Goal: Feedback & Contribution: Contribute content

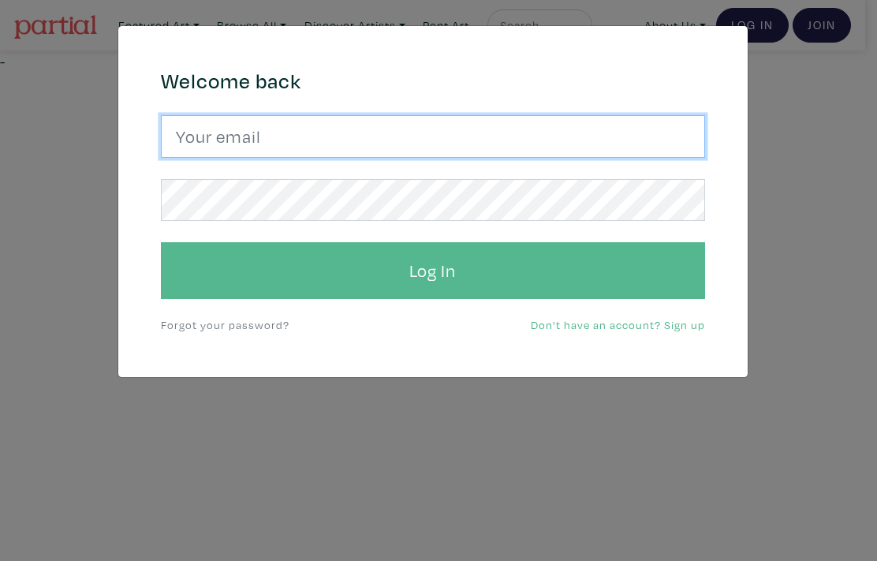
type input "hana.hozhabr@gmail.com"
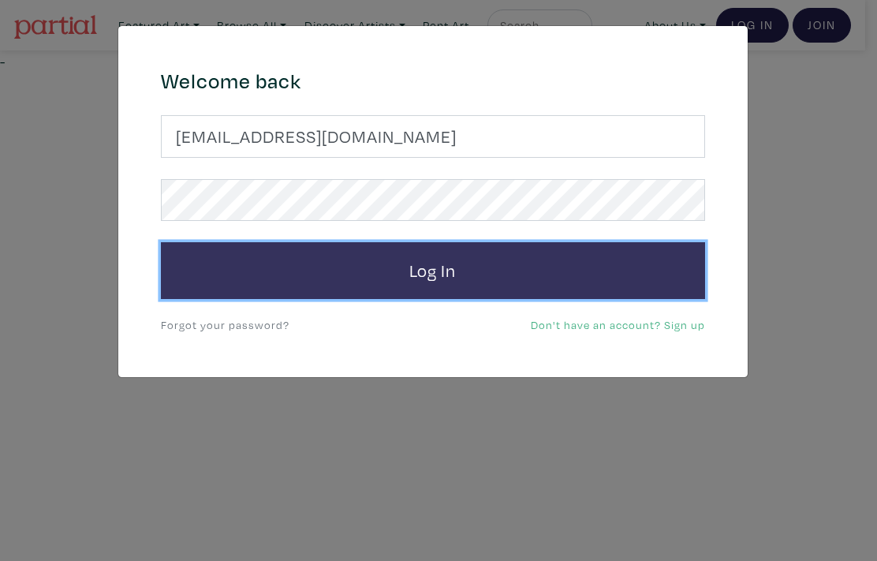
click at [447, 275] on button "Log In" at bounding box center [433, 270] width 544 height 57
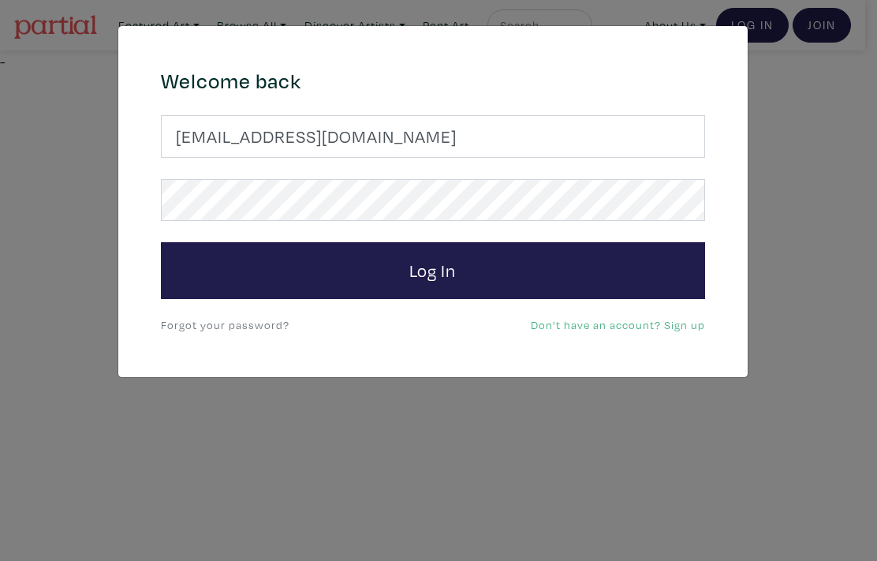
click at [244, 328] on link "Forgot your password?" at bounding box center [225, 324] width 129 height 15
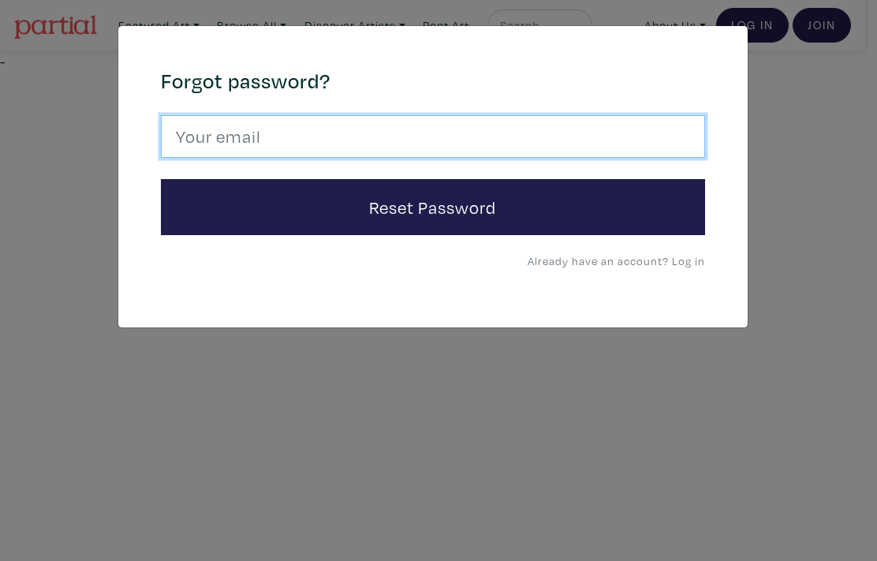
click at [269, 139] on input "email" at bounding box center [433, 136] width 544 height 43
click at [297, 137] on input "hana.hozhabr2gmail.com" at bounding box center [433, 136] width 544 height 43
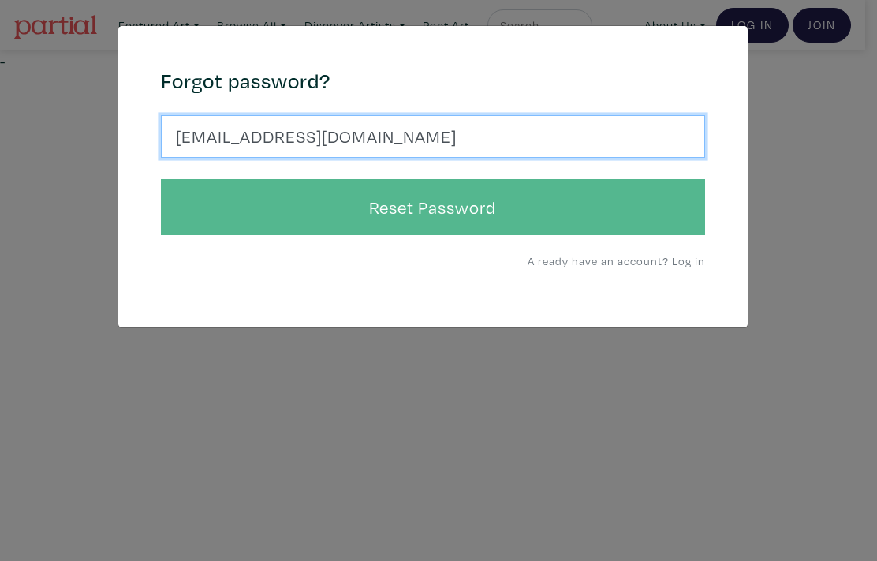
type input "hana.hozhabr@gmail.com"
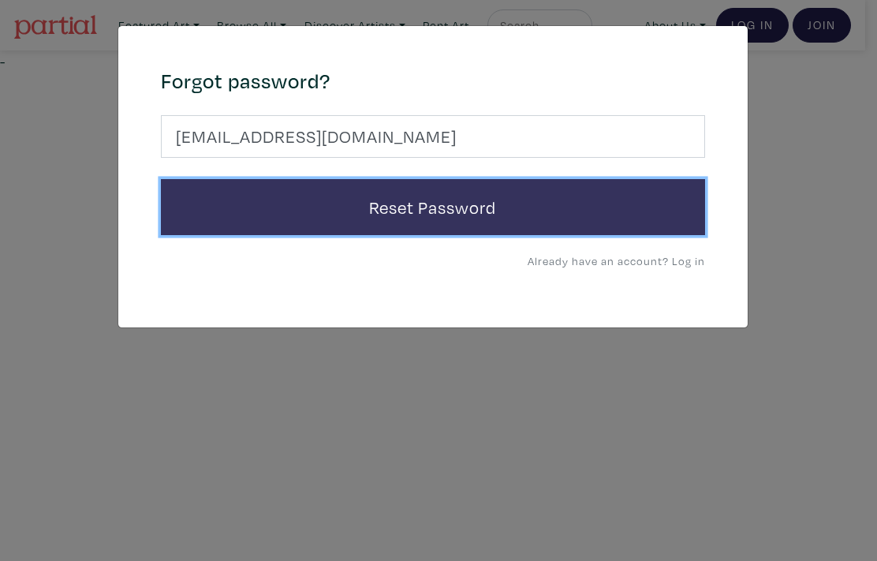
click at [422, 211] on button "Reset Password" at bounding box center [433, 207] width 544 height 57
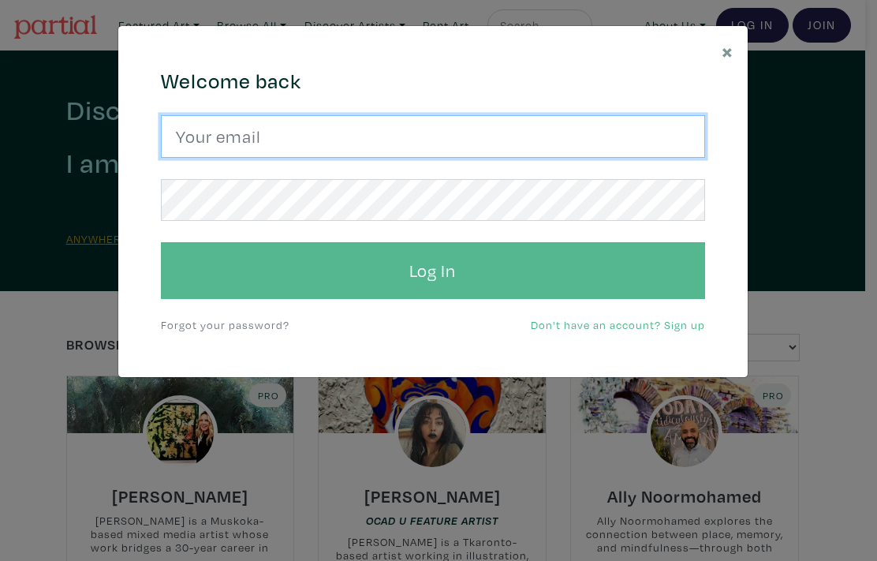
type input "hana.hozhabr@gmail.com"
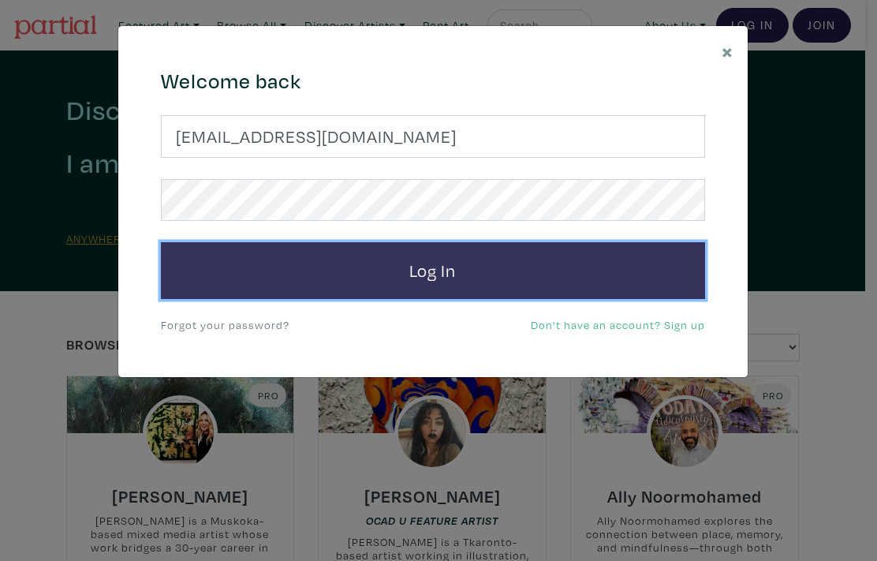
click at [452, 275] on button "Log In" at bounding box center [433, 270] width 544 height 57
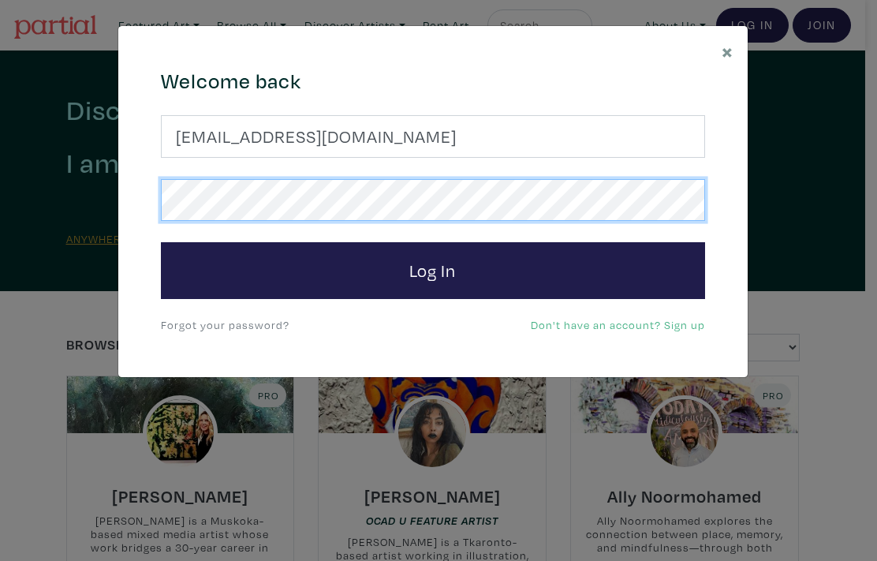
click at [150, 199] on div "Welcome back hana.hozhabr@gmail.com Log In Forgot your password? Don't have an …" at bounding box center [433, 202] width 568 height 267
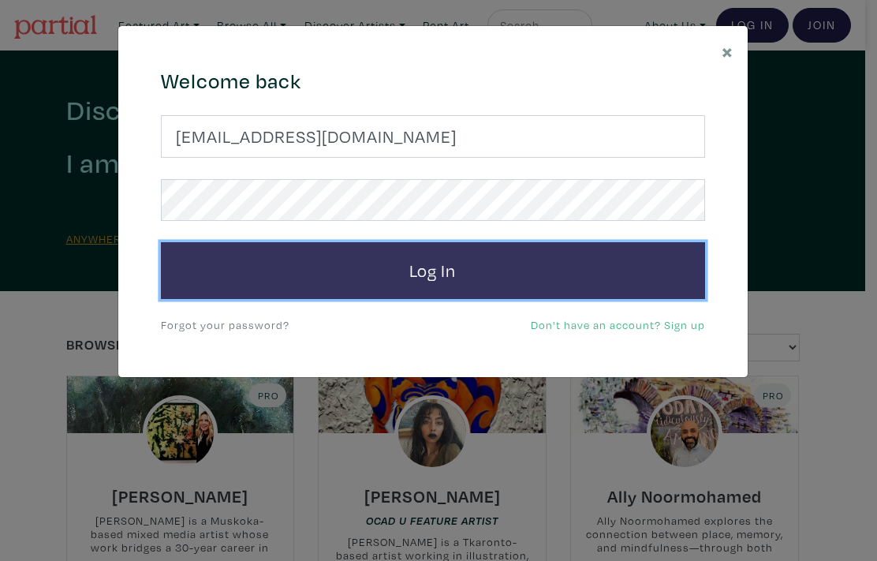
click at [457, 274] on button "Log In" at bounding box center [433, 270] width 544 height 57
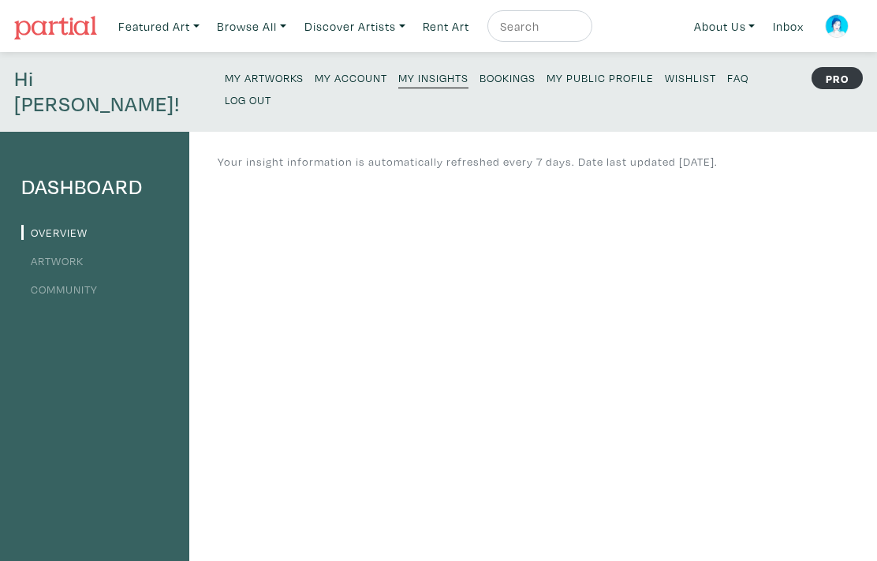
click at [225, 69] on link "My Artworks" at bounding box center [264, 76] width 79 height 21
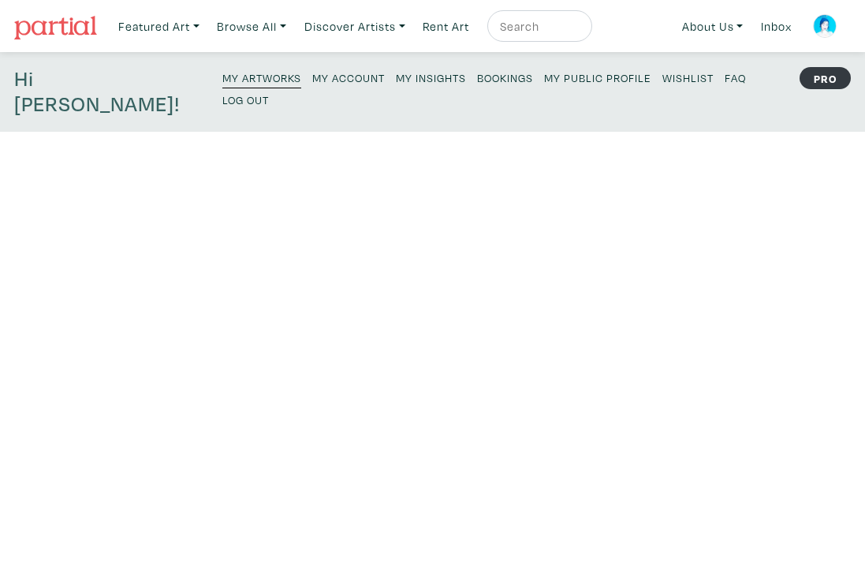
click at [827, 80] on strong "PRO" at bounding box center [825, 78] width 51 height 22
click at [312, 77] on small "My Account" at bounding box center [348, 77] width 73 height 15
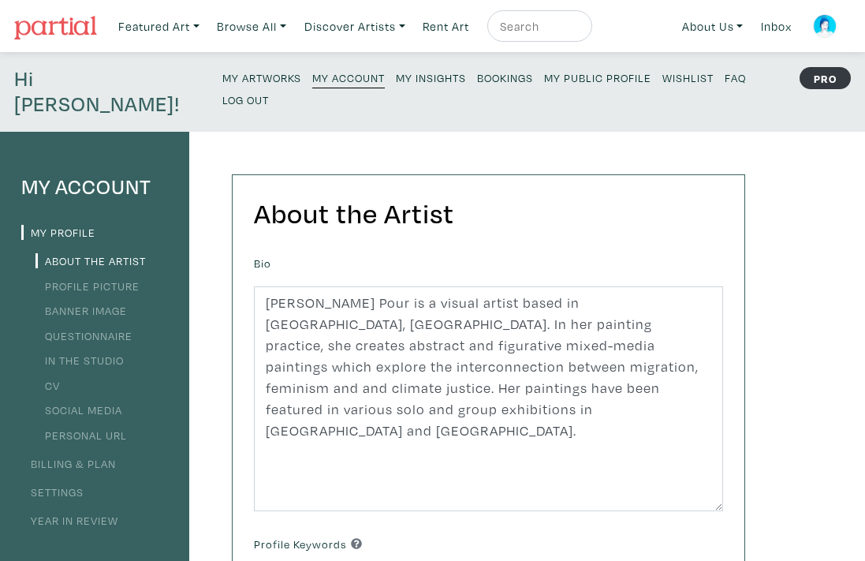
click at [114, 278] on link "Profile Picture" at bounding box center [87, 285] width 104 height 15
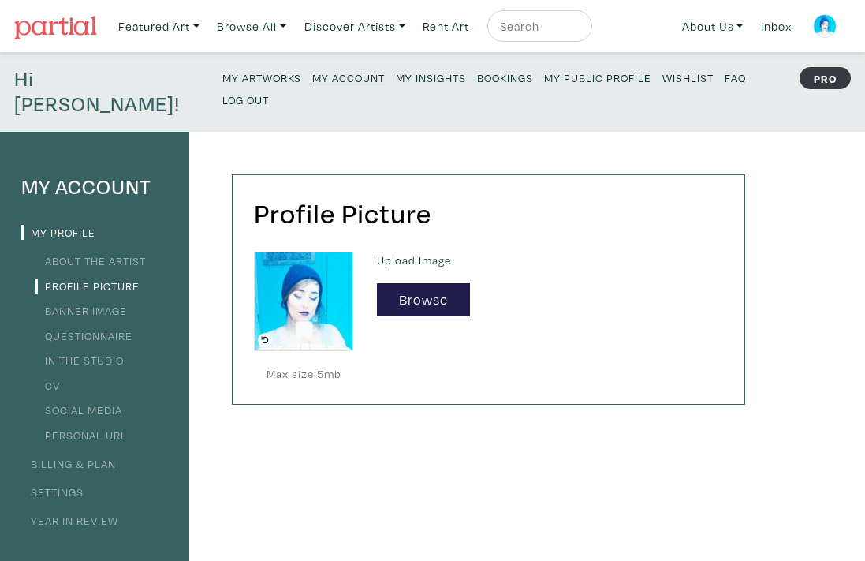
click at [90, 513] on link "Year in Review" at bounding box center [69, 520] width 97 height 15
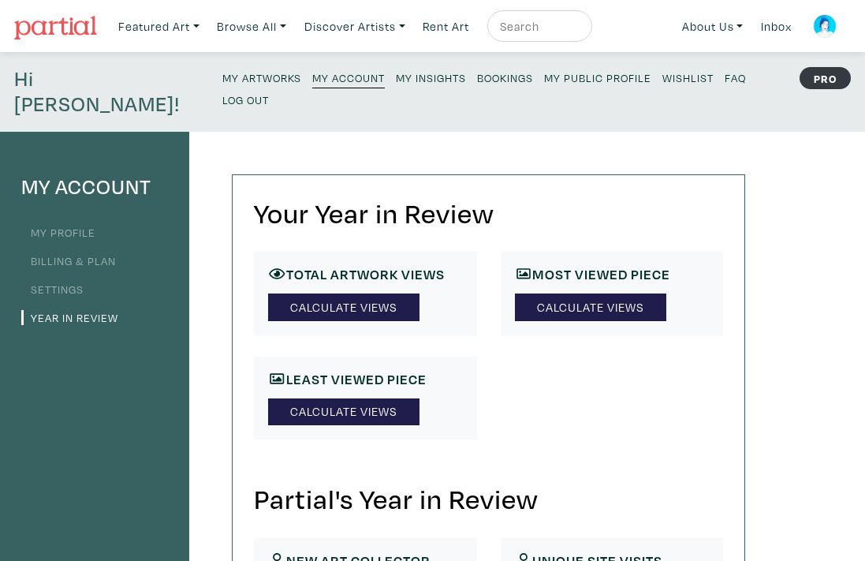
click at [222, 79] on small "My Artworks" at bounding box center [261, 77] width 79 height 15
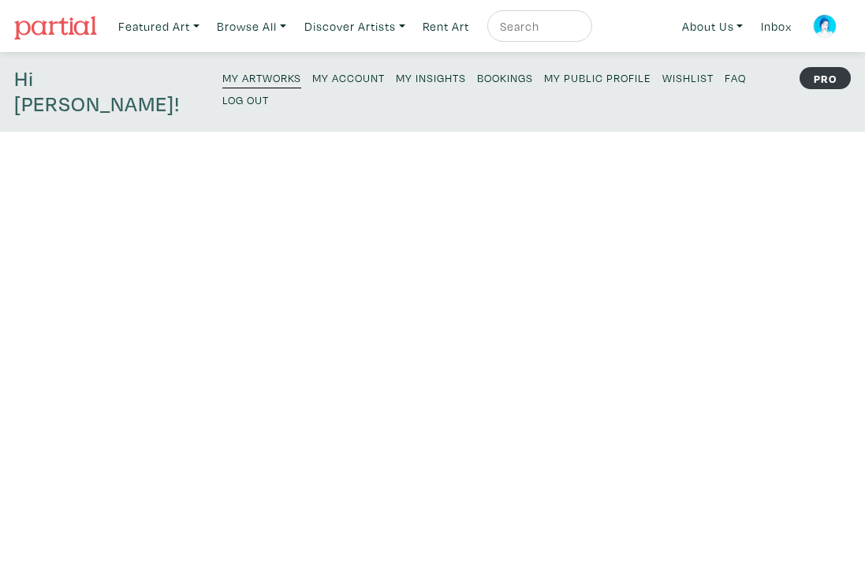
click at [84, 87] on h4 "Hi [PERSON_NAME]!" at bounding box center [107, 91] width 187 height 51
click at [181, 27] on link "Featured Art" at bounding box center [158, 26] width 95 height 32
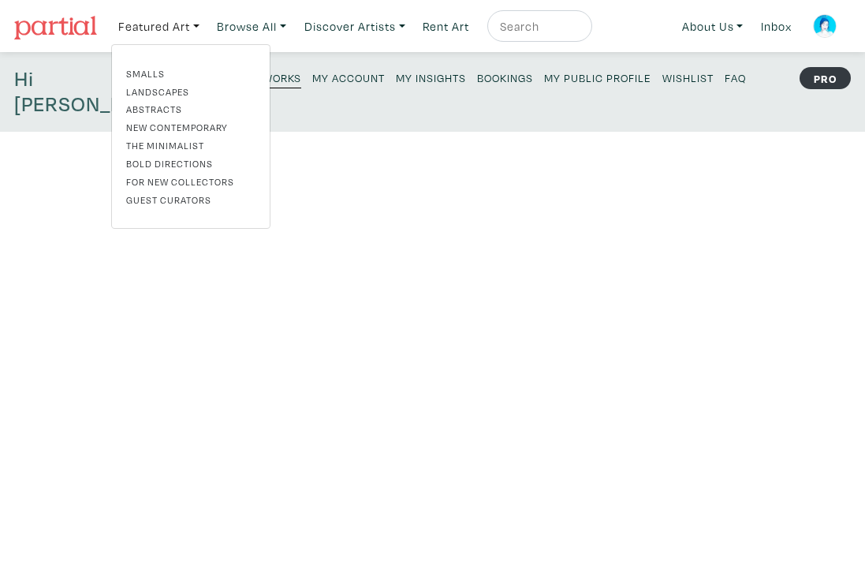
click at [168, 89] on link "Landscapes" at bounding box center [190, 91] width 129 height 14
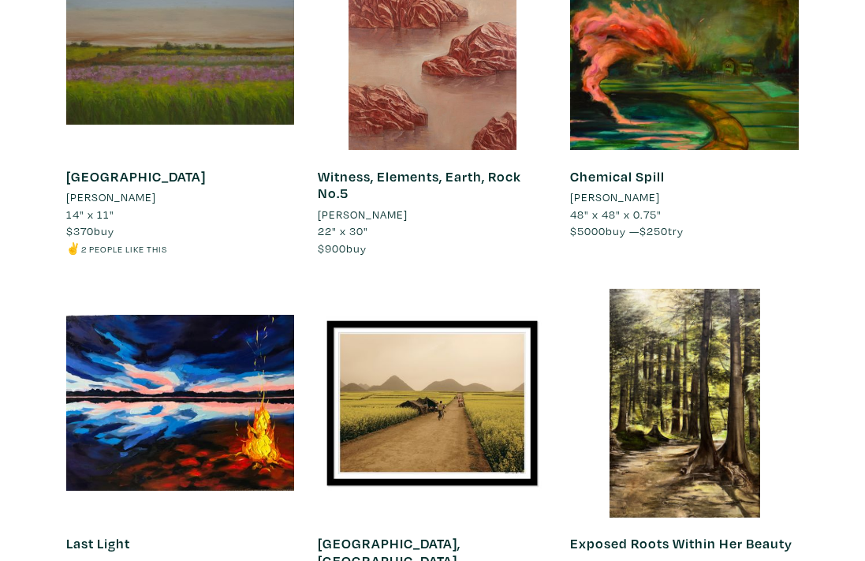
scroll to position [2566, 0]
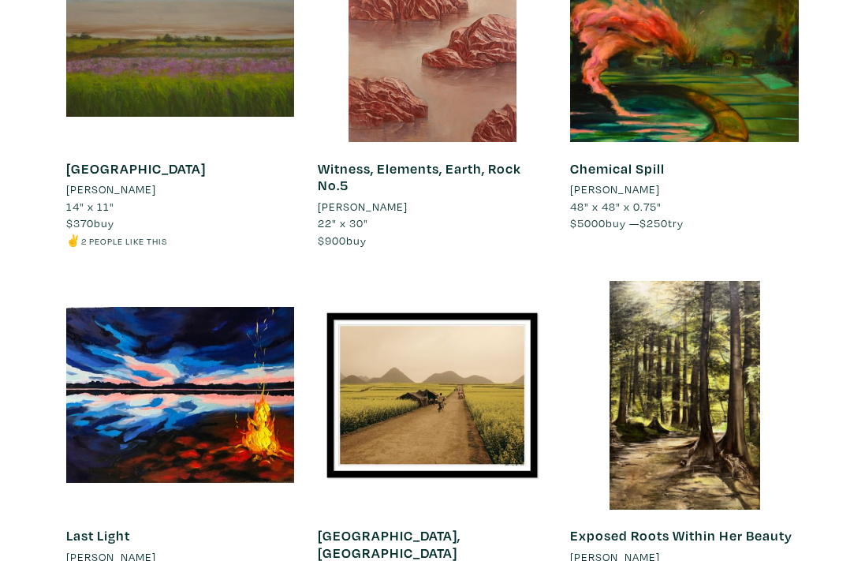
drag, startPoint x: 871, startPoint y: 12, endPoint x: 864, endPoint y: 116, distance: 104.3
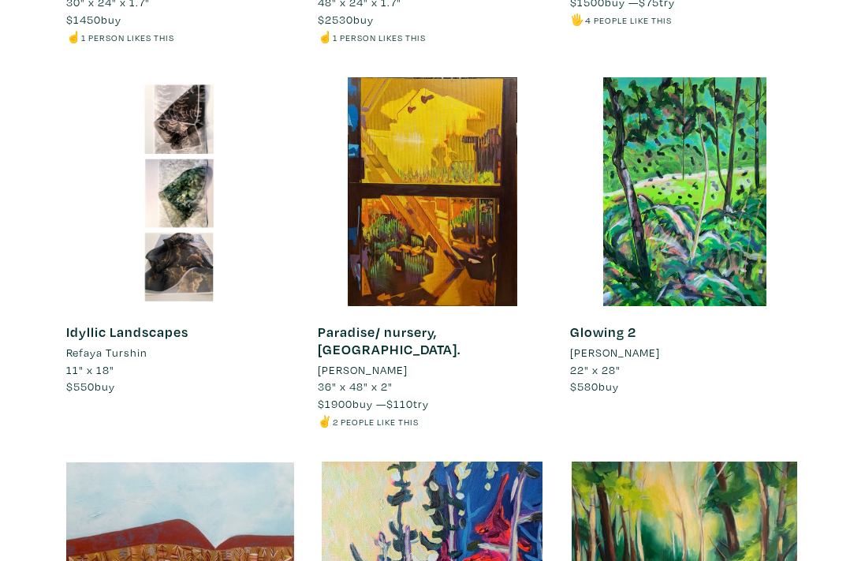
scroll to position [5836, 0]
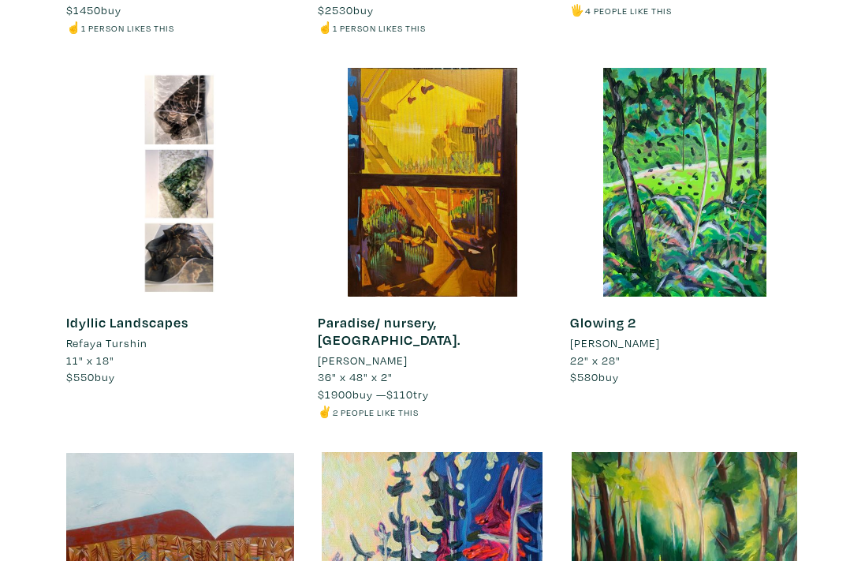
click at [625, 313] on link "Glowing 2" at bounding box center [603, 322] width 66 height 18
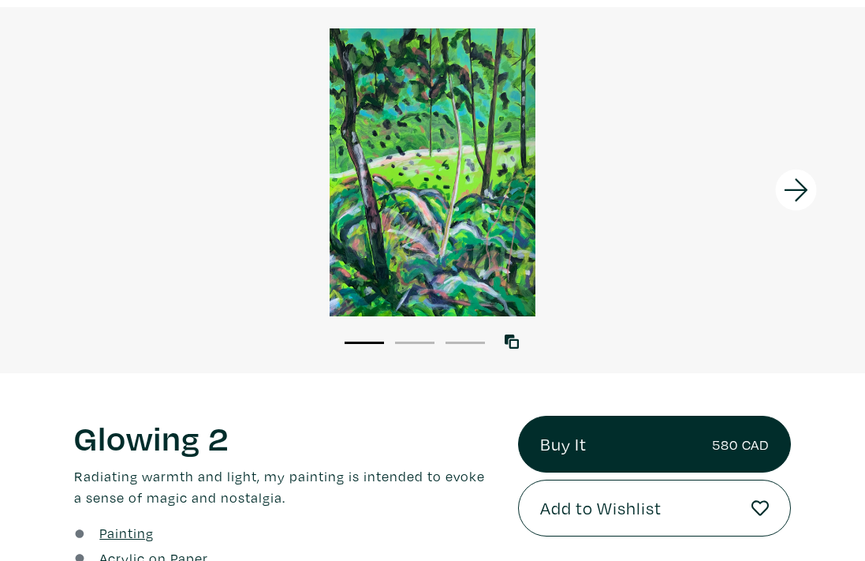
scroll to position [73, 0]
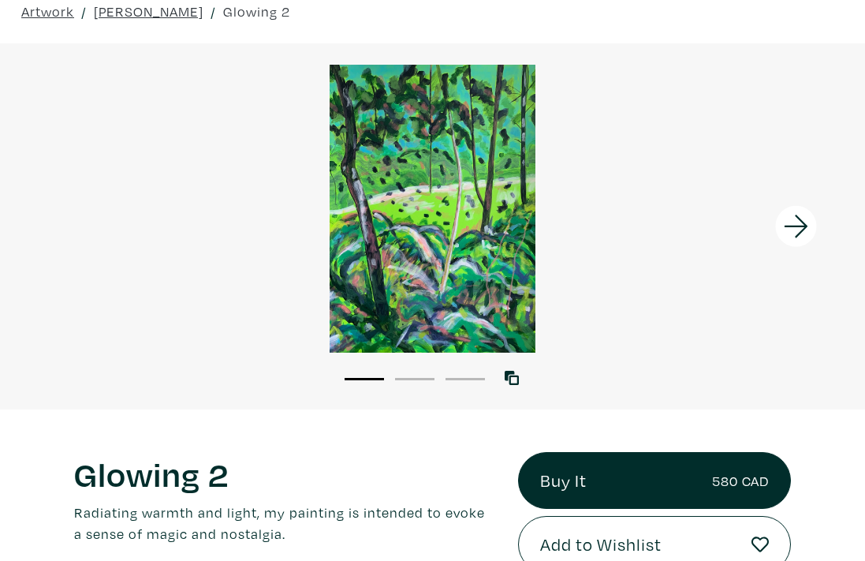
drag, startPoint x: 871, startPoint y: 35, endPoint x: 866, endPoint y: 44, distance: 10.6
click at [796, 221] on icon at bounding box center [797, 226] width 54 height 43
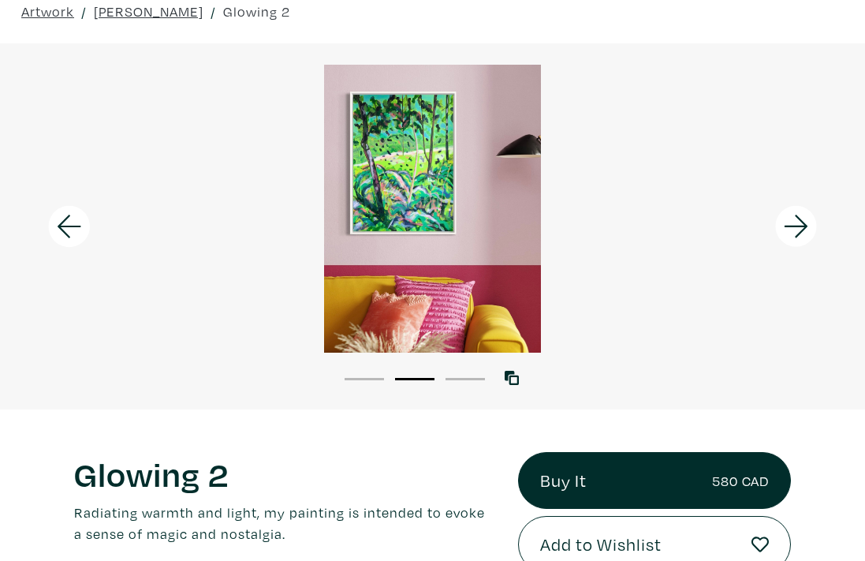
click at [796, 221] on icon at bounding box center [797, 226] width 54 height 43
click at [796, 221] on div at bounding box center [432, 209] width 865 height 288
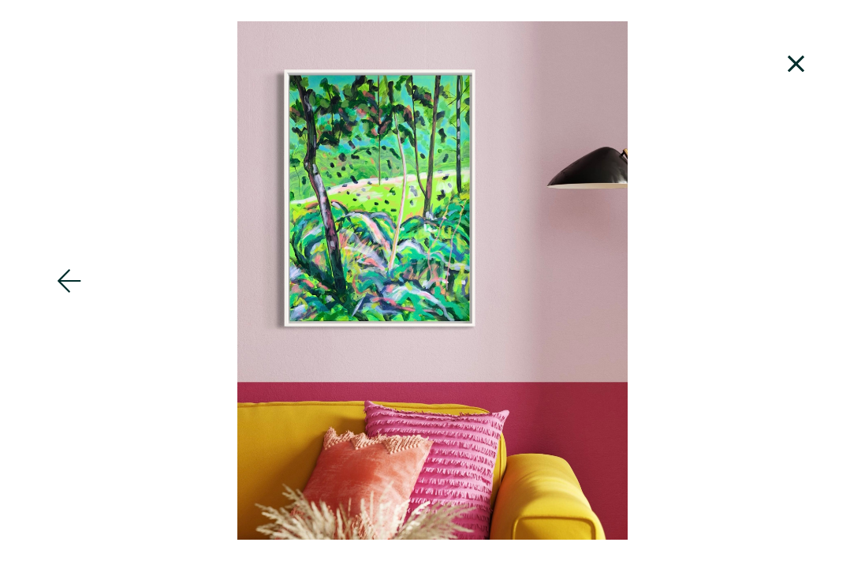
click at [793, 55] on icon at bounding box center [797, 64] width 54 height 43
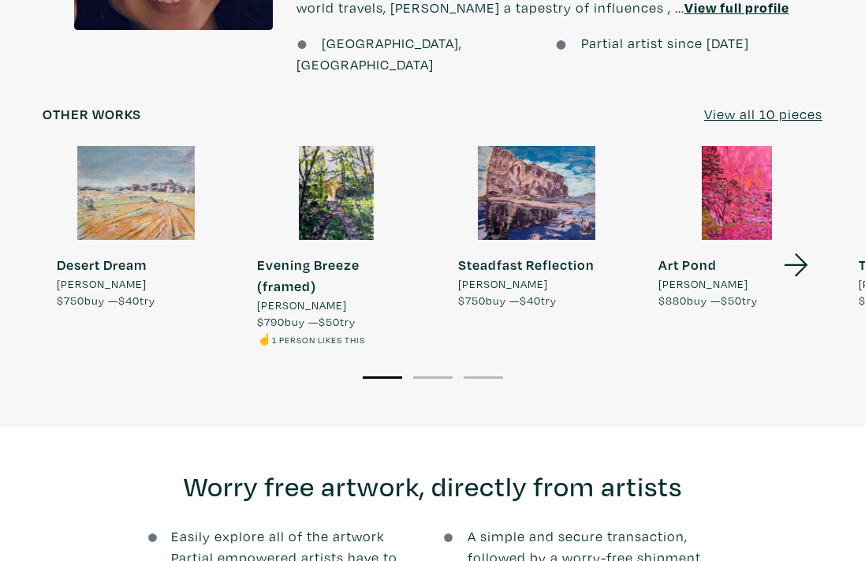
scroll to position [1543, 0]
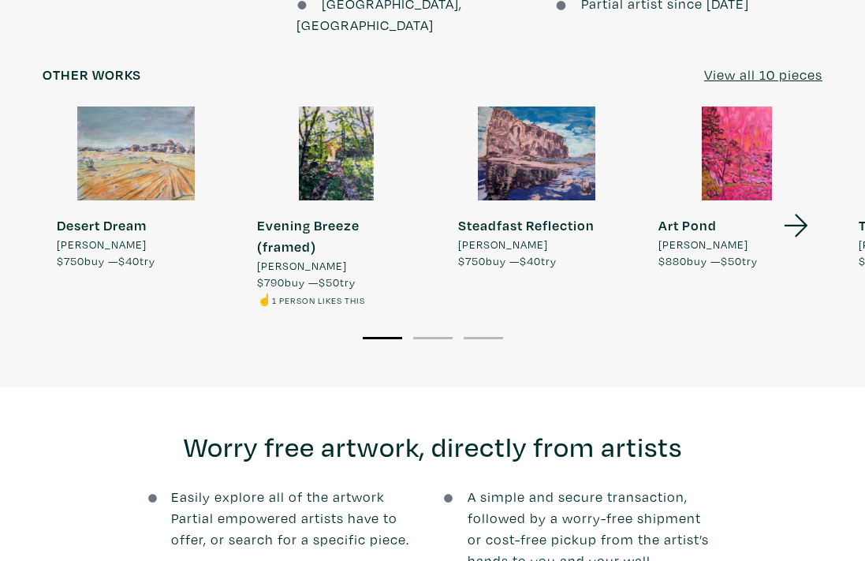
click at [793, 204] on icon at bounding box center [797, 225] width 54 height 43
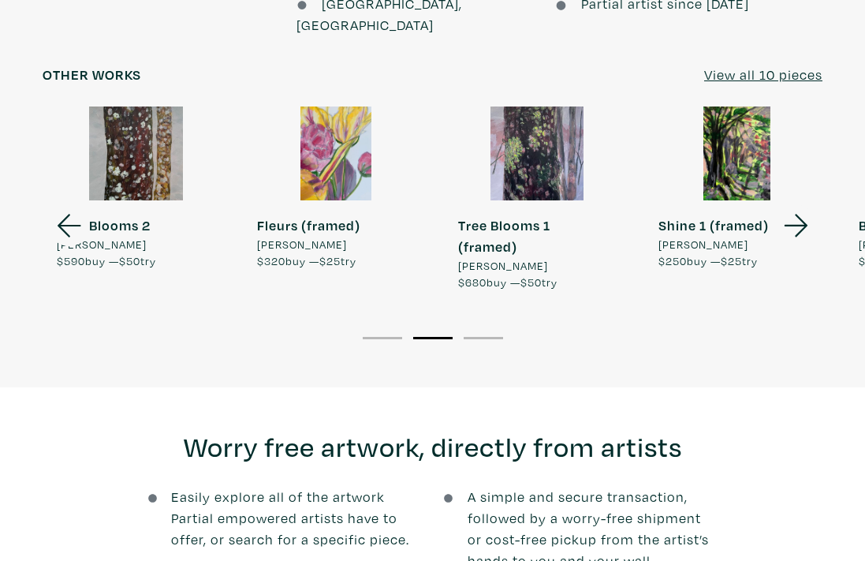
click at [340, 106] on div at bounding box center [336, 152] width 186 height 93
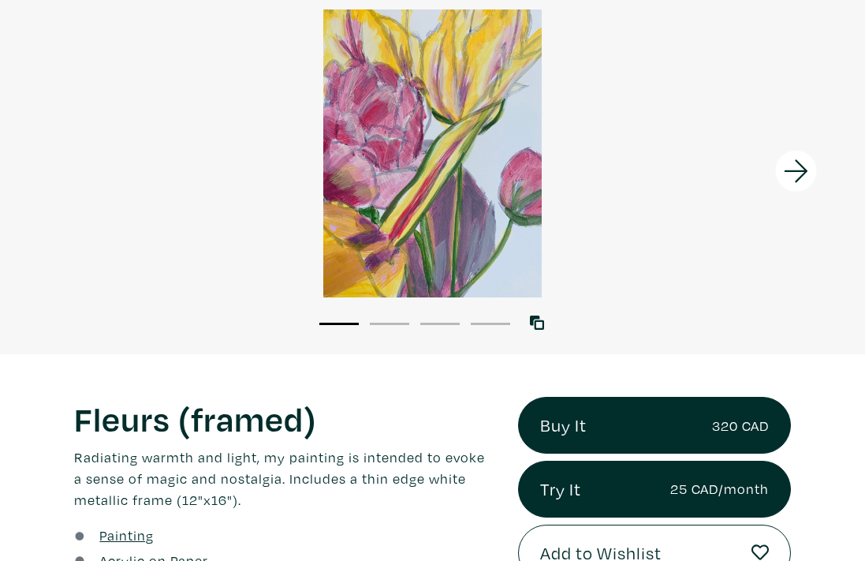
scroll to position [151, 0]
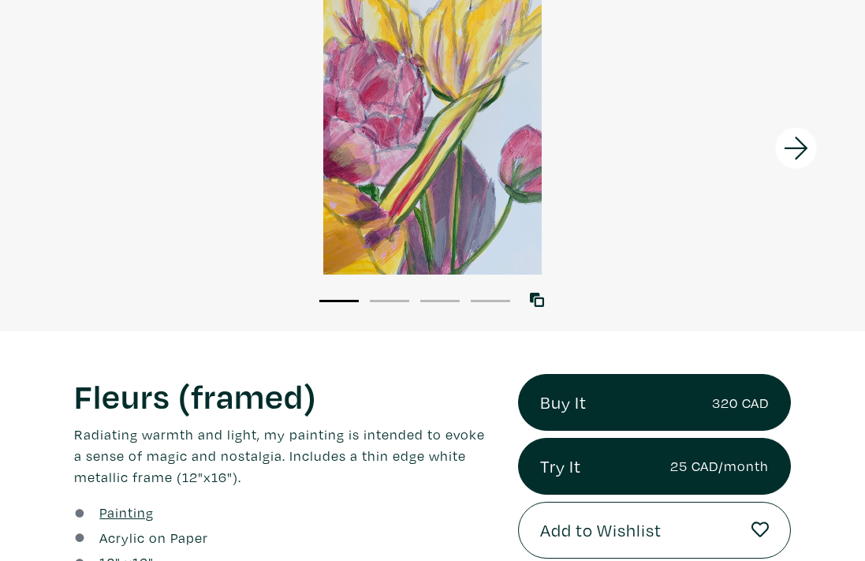
click at [796, 146] on icon at bounding box center [797, 148] width 54 height 43
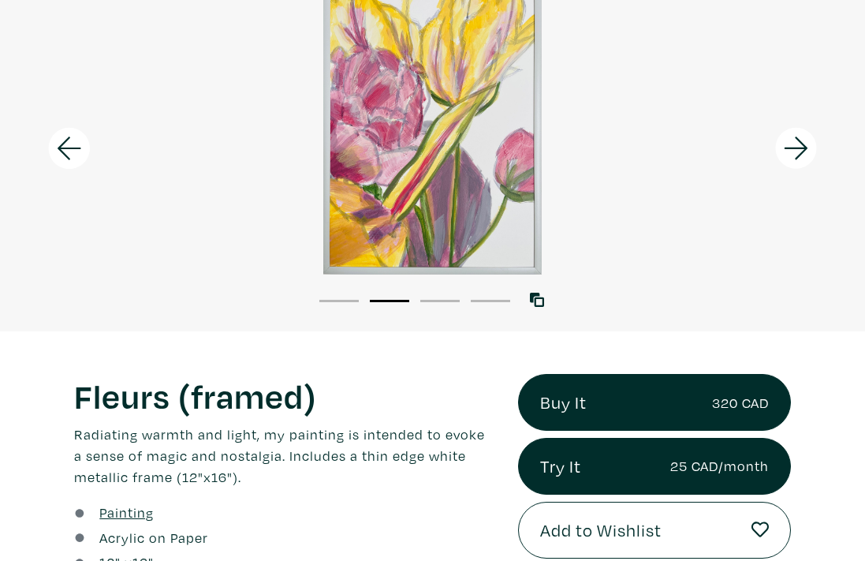
click at [796, 146] on icon at bounding box center [797, 148] width 54 height 43
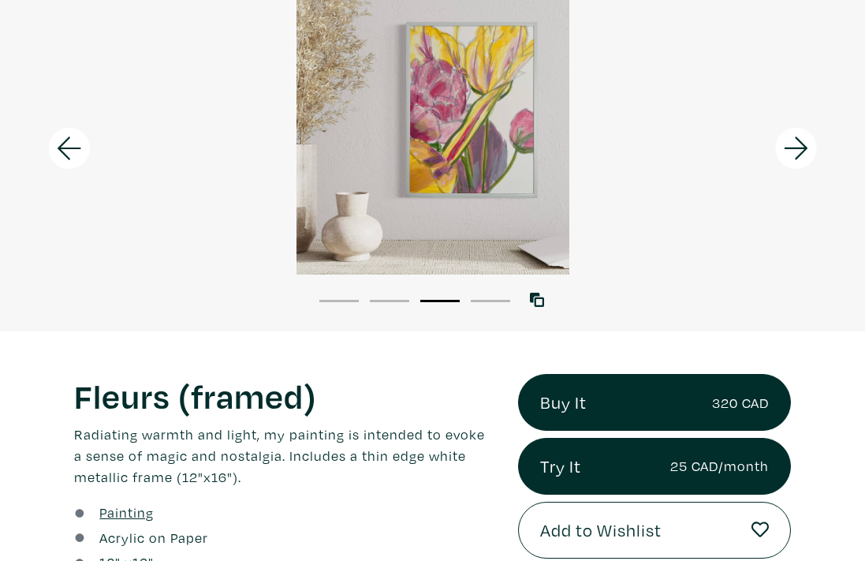
click at [797, 147] on icon at bounding box center [797, 148] width 54 height 43
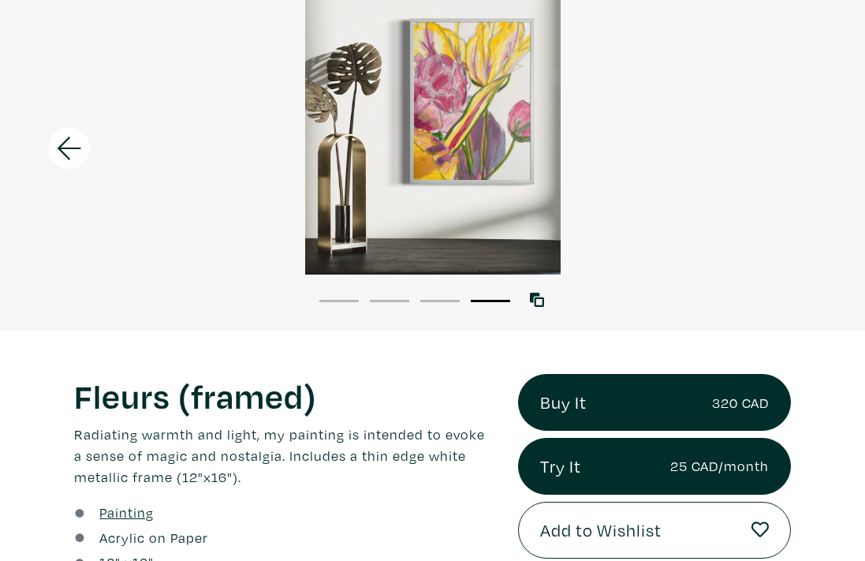
click at [797, 147] on div at bounding box center [432, 131] width 865 height 288
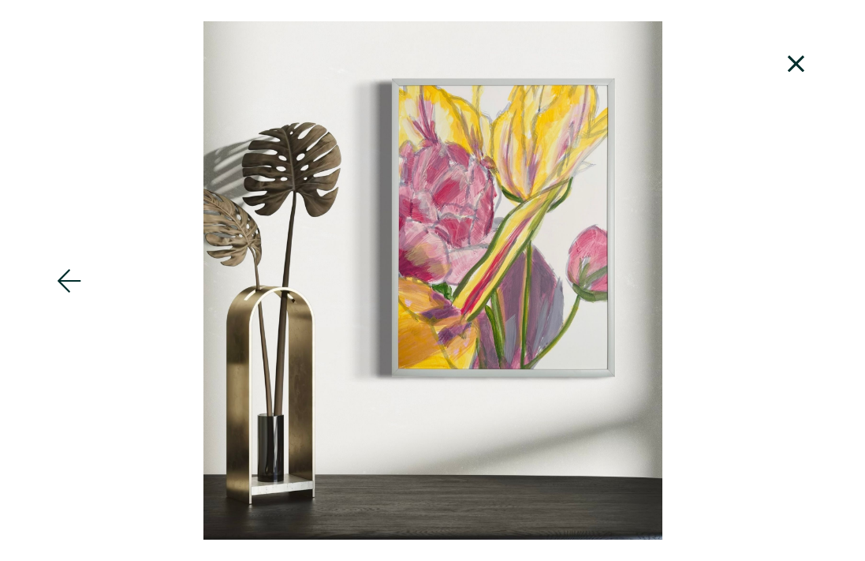
click at [793, 63] on icon at bounding box center [796, 63] width 17 height 17
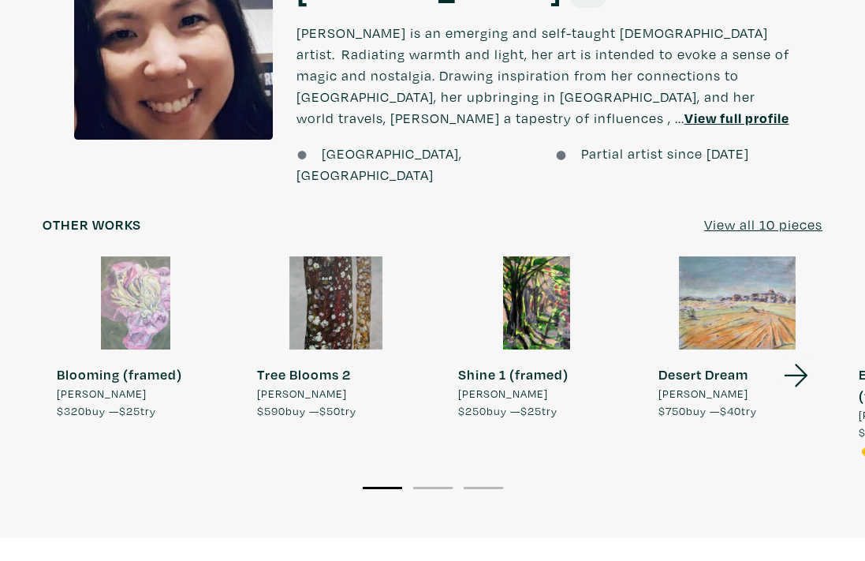
scroll to position [1455, 0]
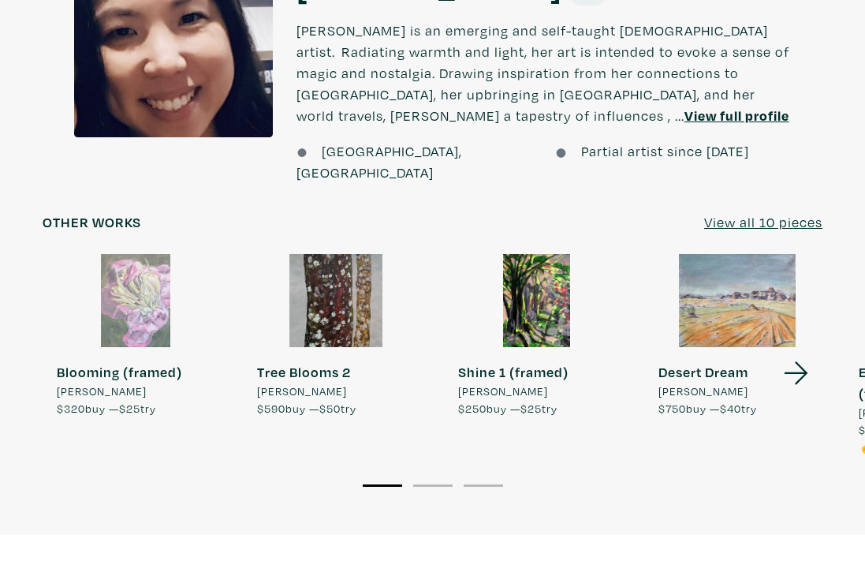
click at [782, 352] on icon at bounding box center [797, 373] width 54 height 43
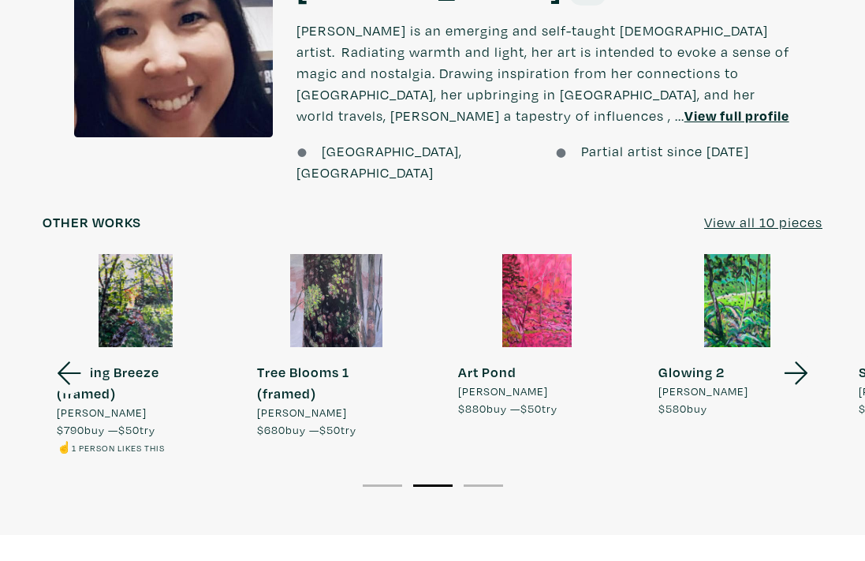
click at [550, 256] on div at bounding box center [537, 300] width 186 height 93
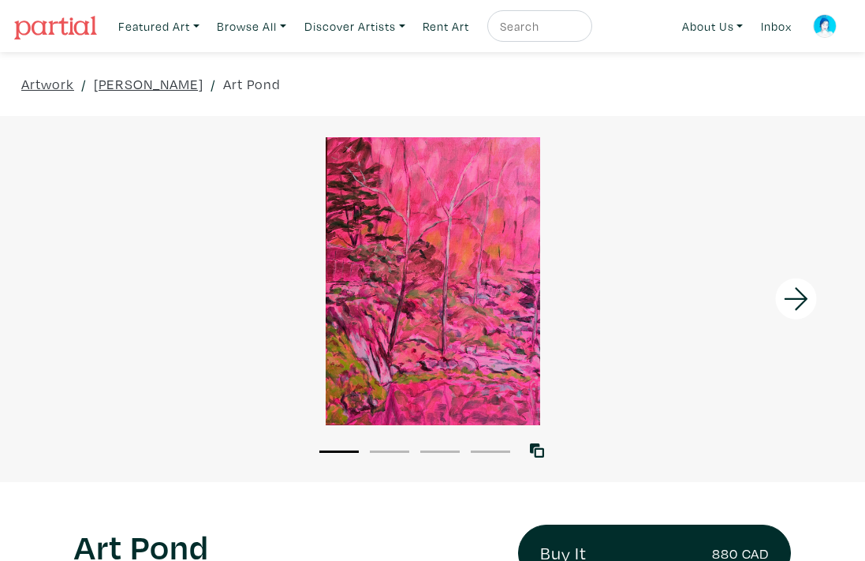
click at [790, 297] on icon at bounding box center [797, 299] width 54 height 43
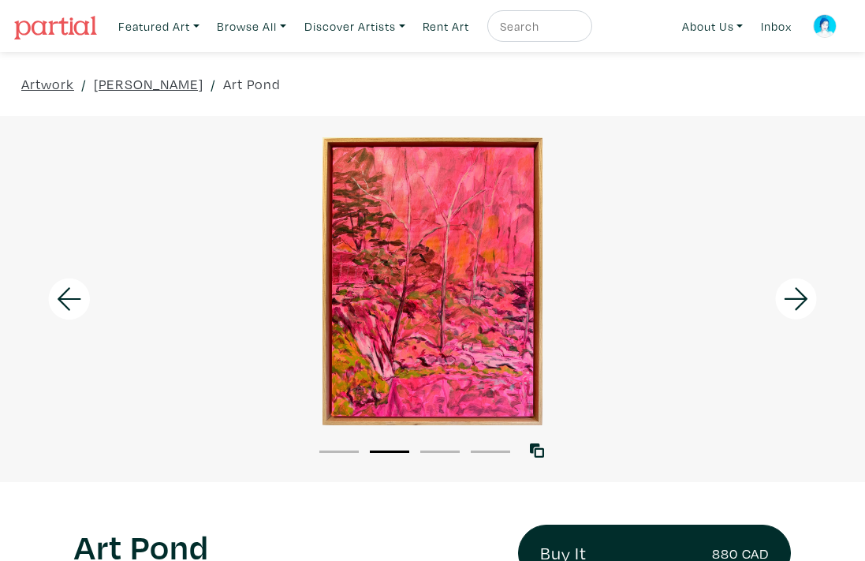
click at [790, 297] on icon at bounding box center [797, 299] width 54 height 43
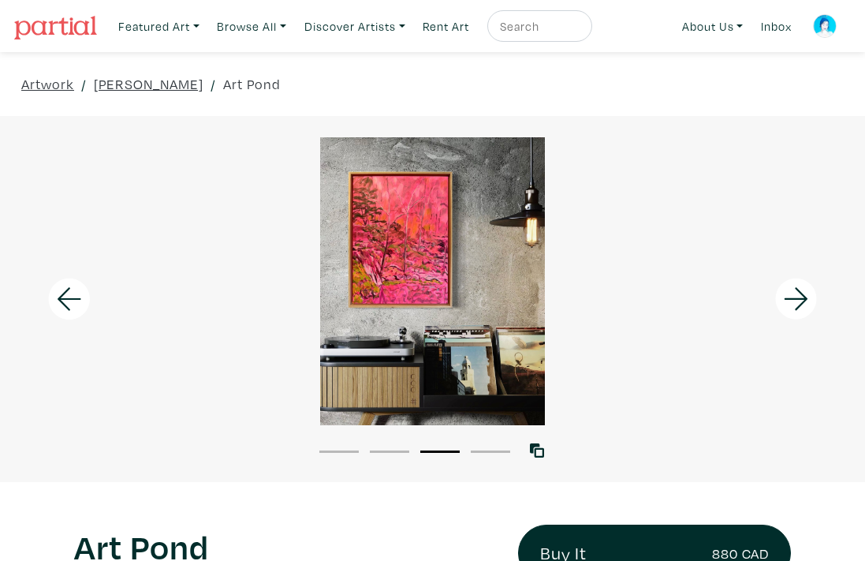
click at [790, 297] on icon at bounding box center [797, 299] width 54 height 43
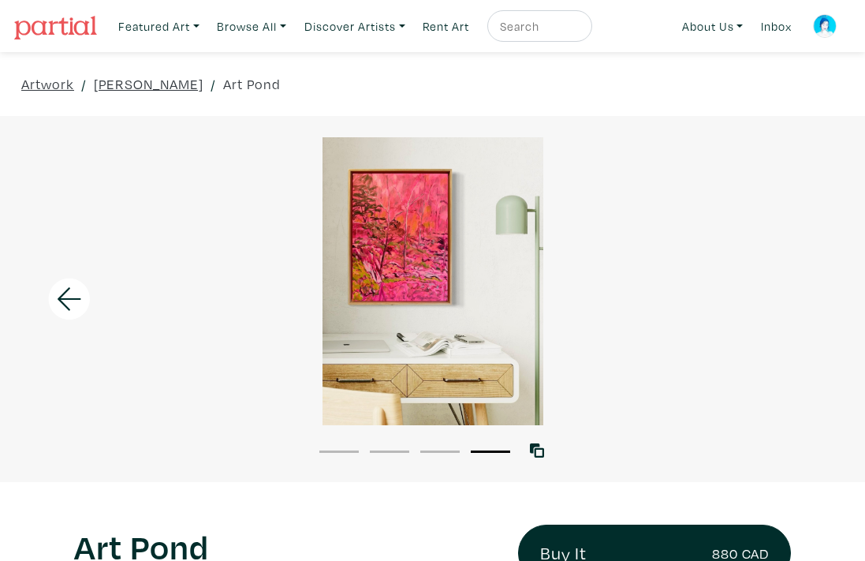
click at [790, 297] on div at bounding box center [432, 281] width 865 height 288
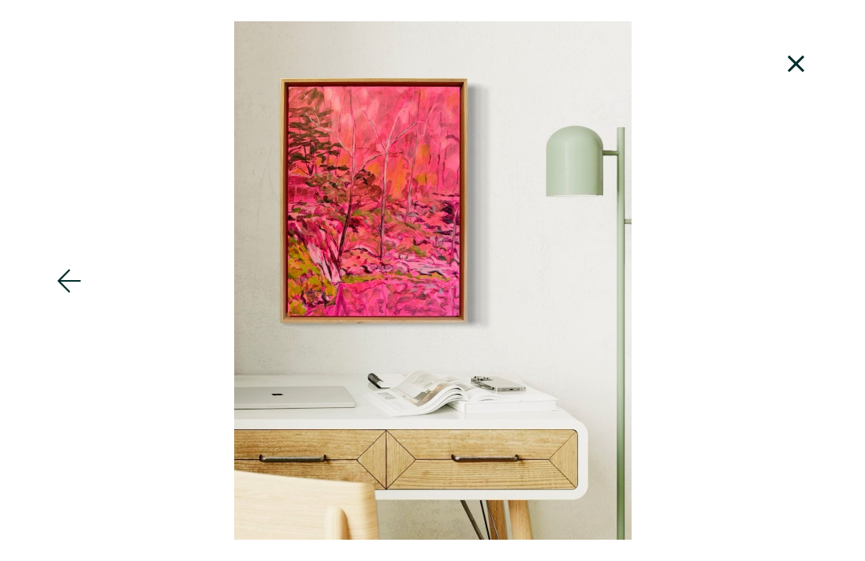
click at [797, 57] on icon at bounding box center [797, 64] width 54 height 43
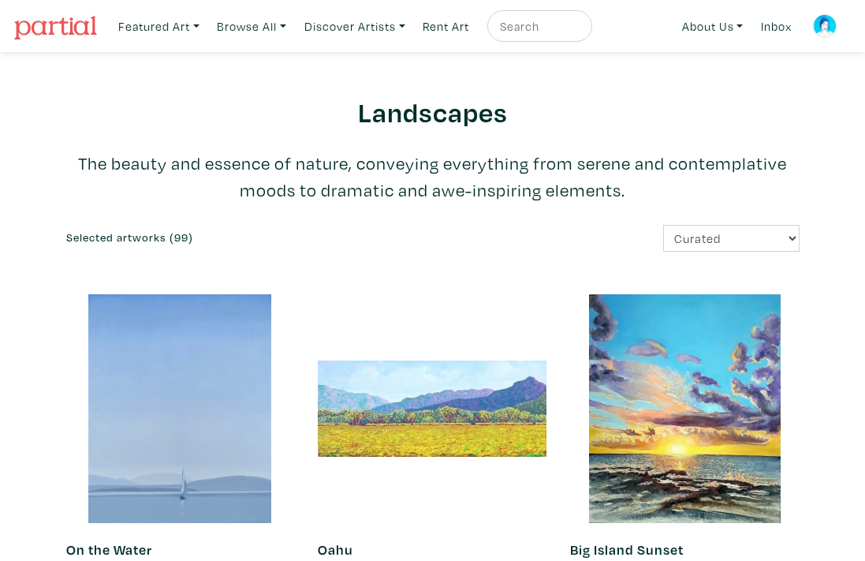
click at [565, 23] on input "text" at bounding box center [537, 27] width 79 height 20
type input "hana"
click at [580, 31] on button "submit" at bounding box center [580, 31] width 0 height 0
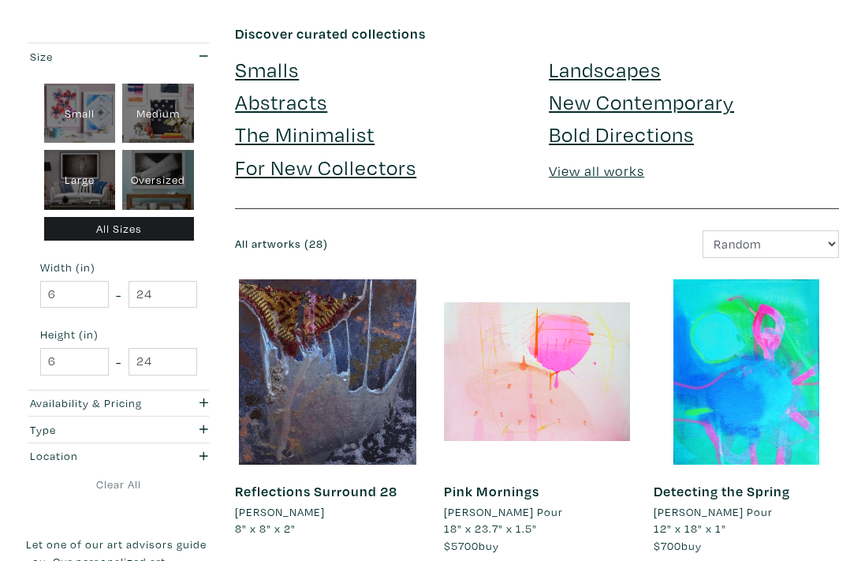
scroll to position [67, 0]
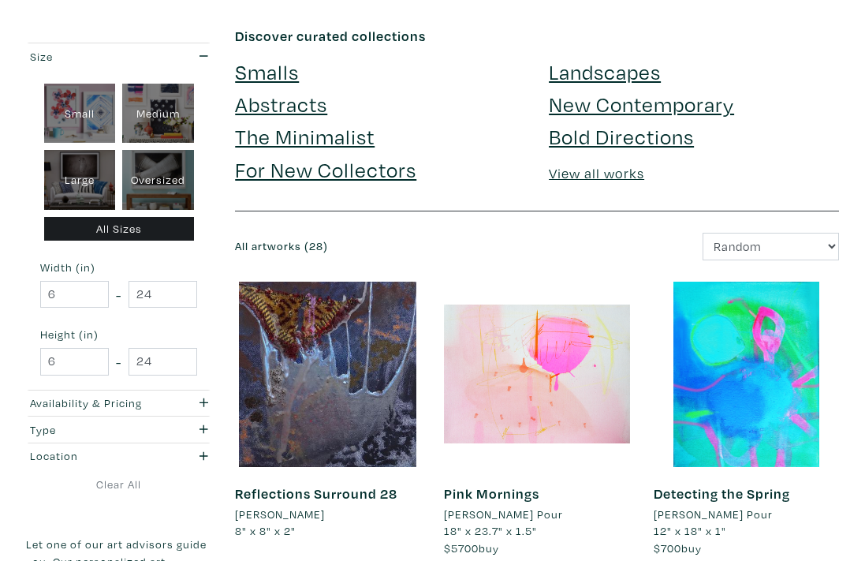
click at [299, 493] on link "Reflections Surround 28" at bounding box center [316, 493] width 162 height 18
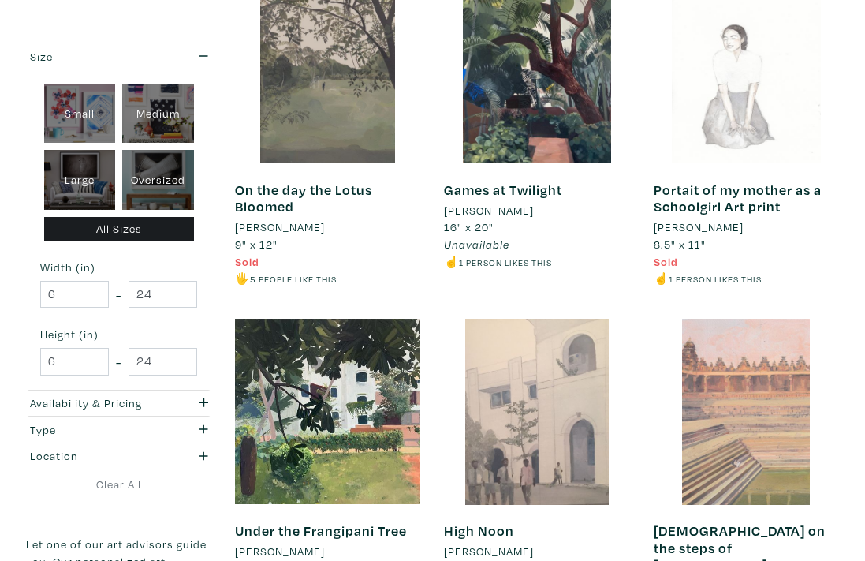
scroll to position [0, 0]
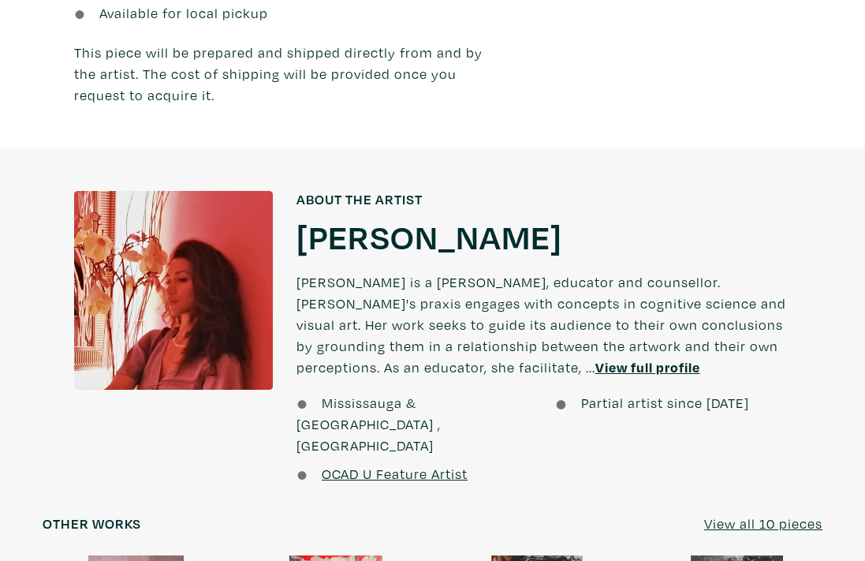
scroll to position [1352, 0]
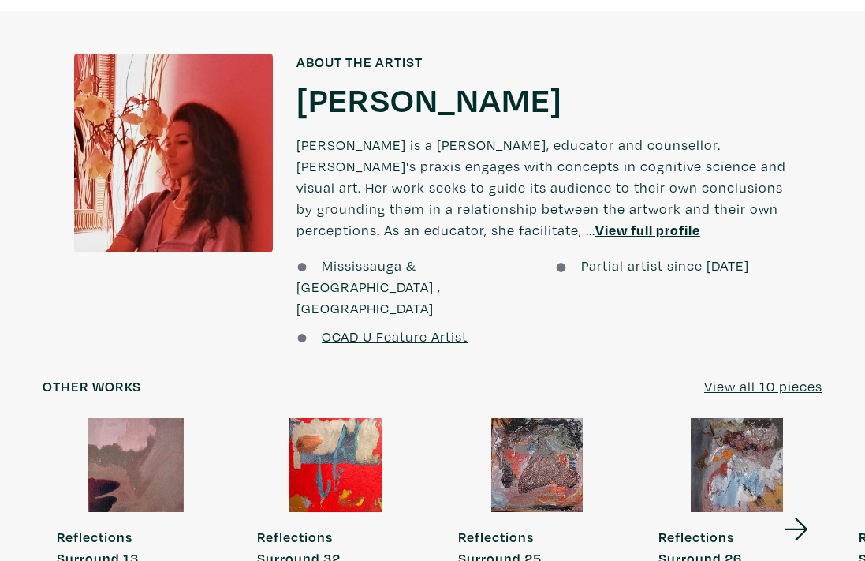
click at [556, 418] on div at bounding box center [537, 464] width 186 height 93
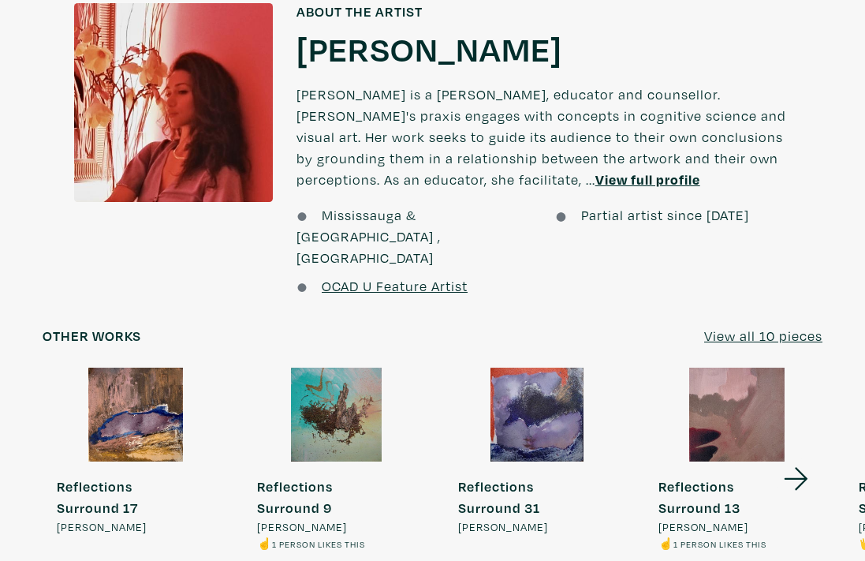
scroll to position [1427, 0]
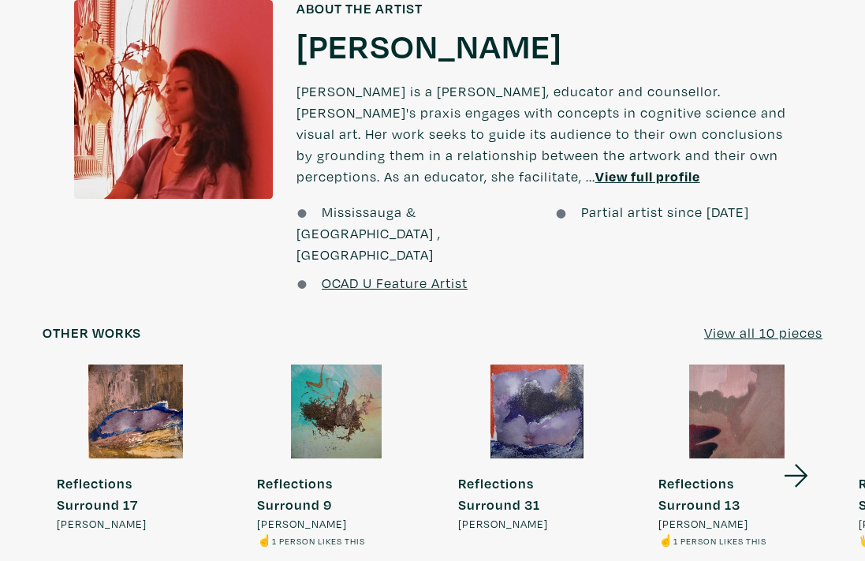
click at [505, 364] on div at bounding box center [537, 410] width 186 height 93
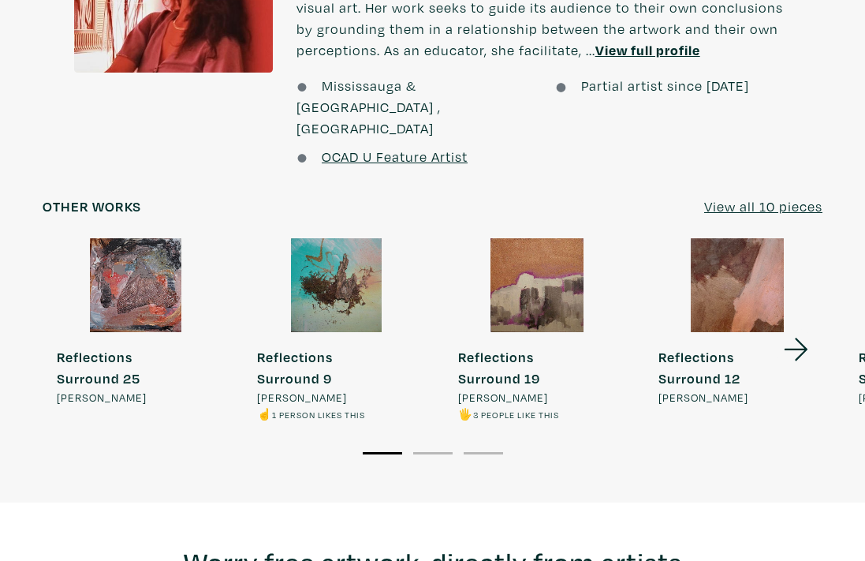
scroll to position [1528, 0]
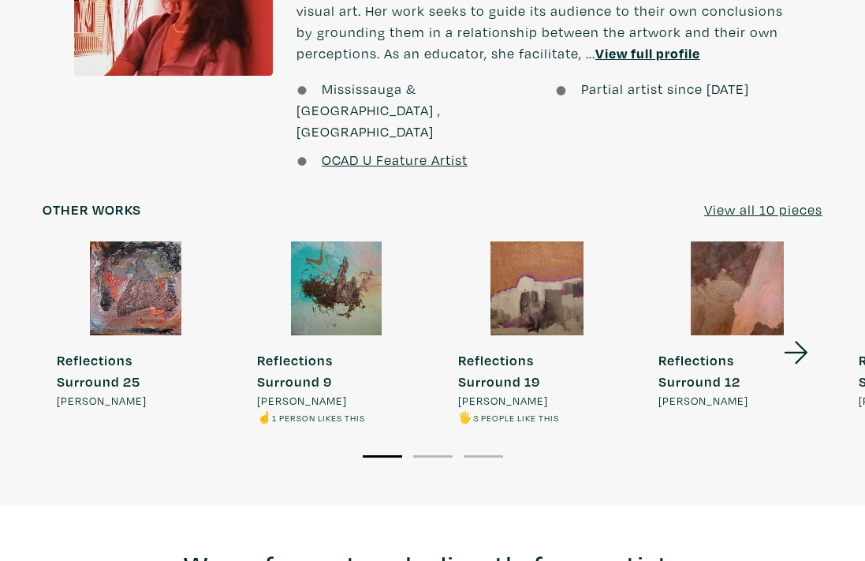
click at [796, 331] on icon at bounding box center [797, 352] width 54 height 43
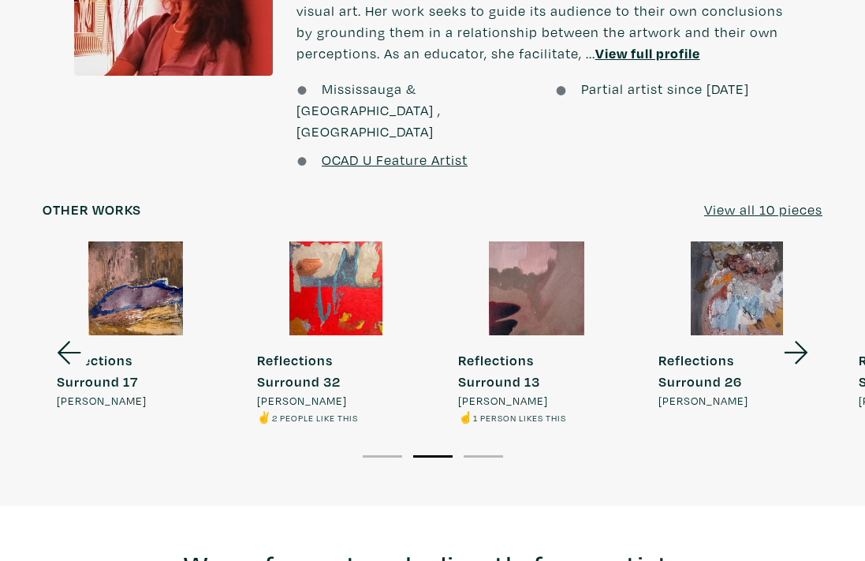
click at [796, 331] on icon at bounding box center [797, 352] width 54 height 43
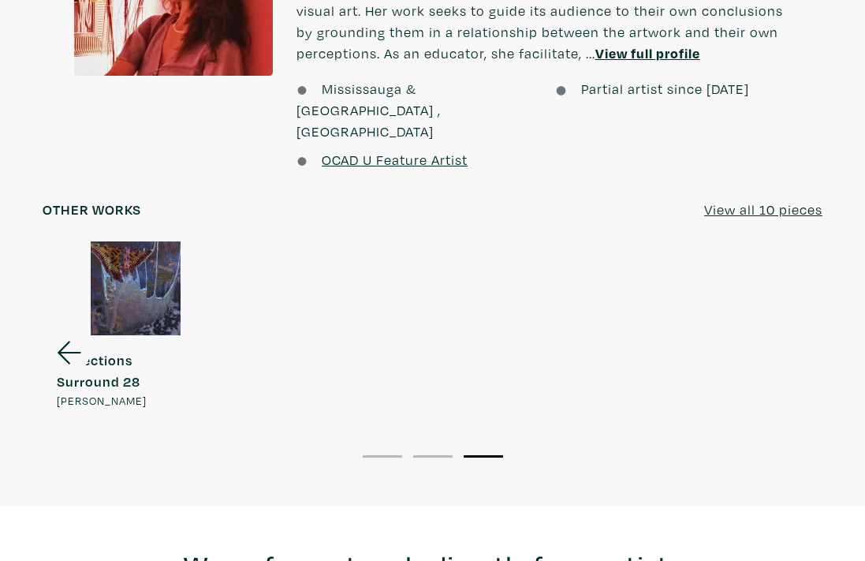
click at [62, 331] on icon at bounding box center [70, 352] width 54 height 43
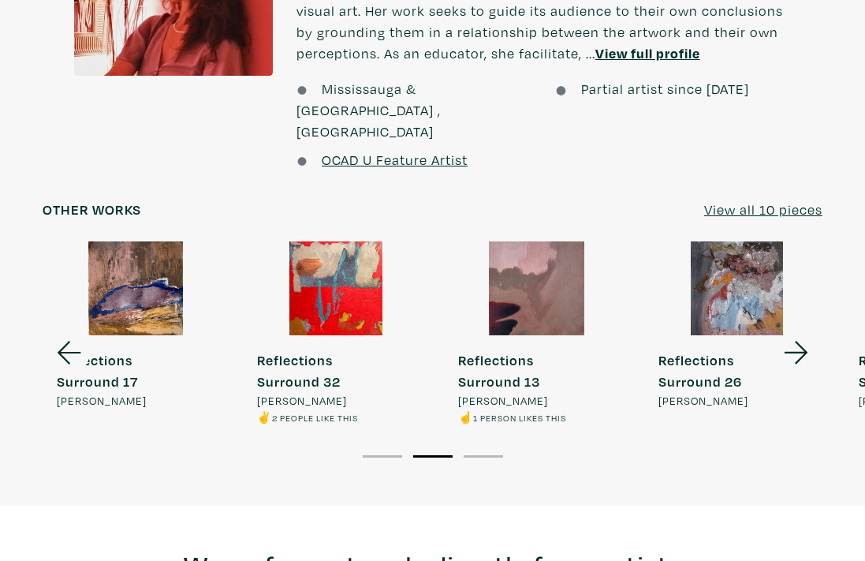
click at [62, 331] on icon at bounding box center [70, 352] width 54 height 43
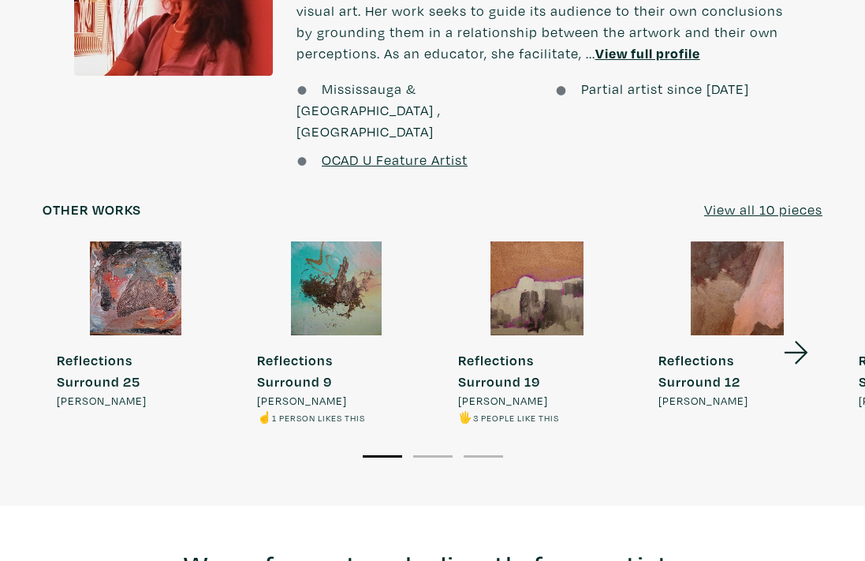
click at [62, 259] on link "Reflections Surround 25 Hana Elmasry" at bounding box center [136, 324] width 186 height 167
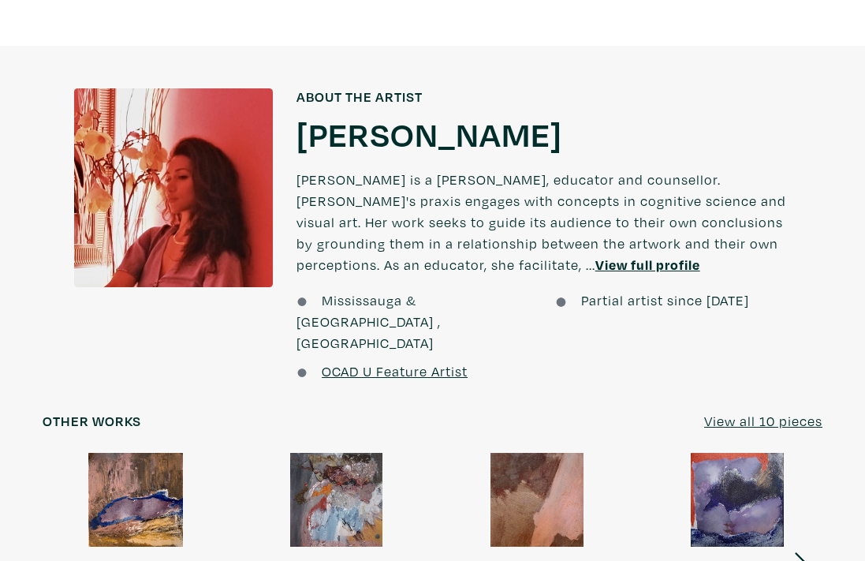
scroll to position [1353, 0]
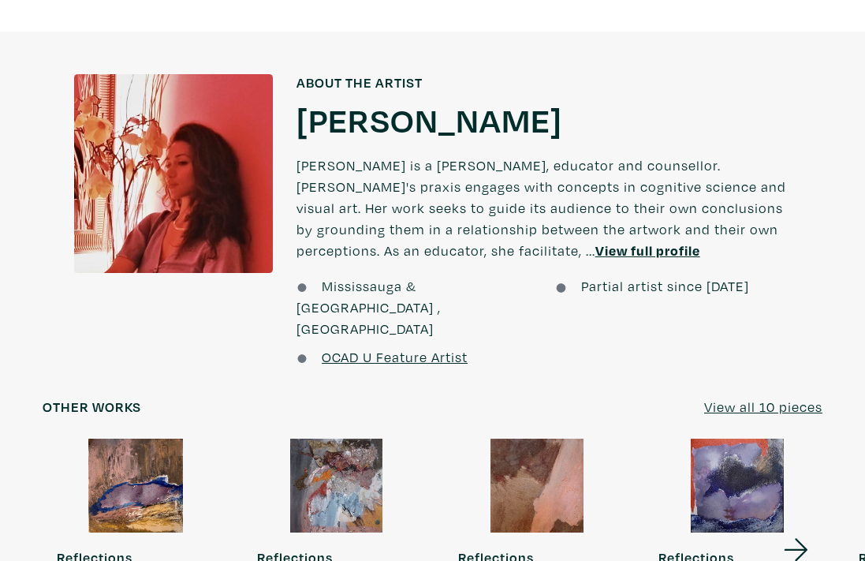
click at [595, 241] on u "View full profile" at bounding box center [647, 250] width 105 height 18
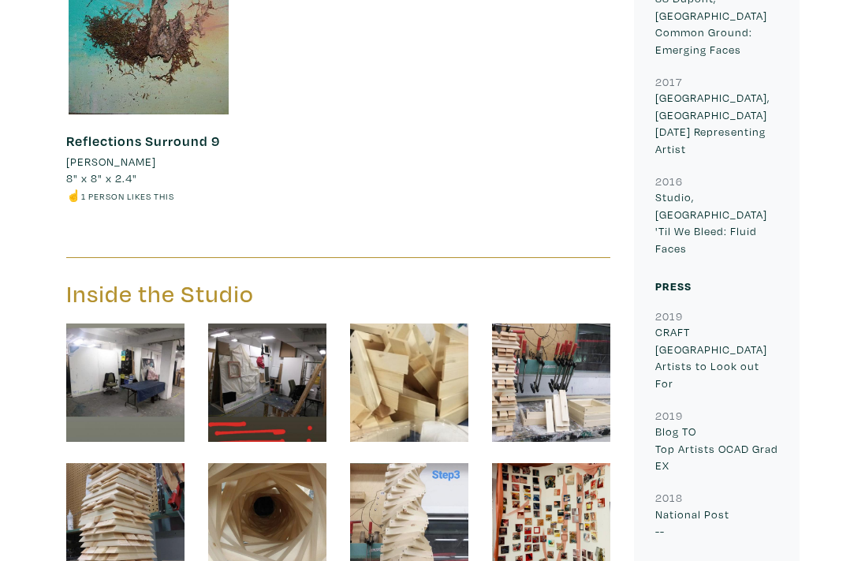
scroll to position [2013, 0]
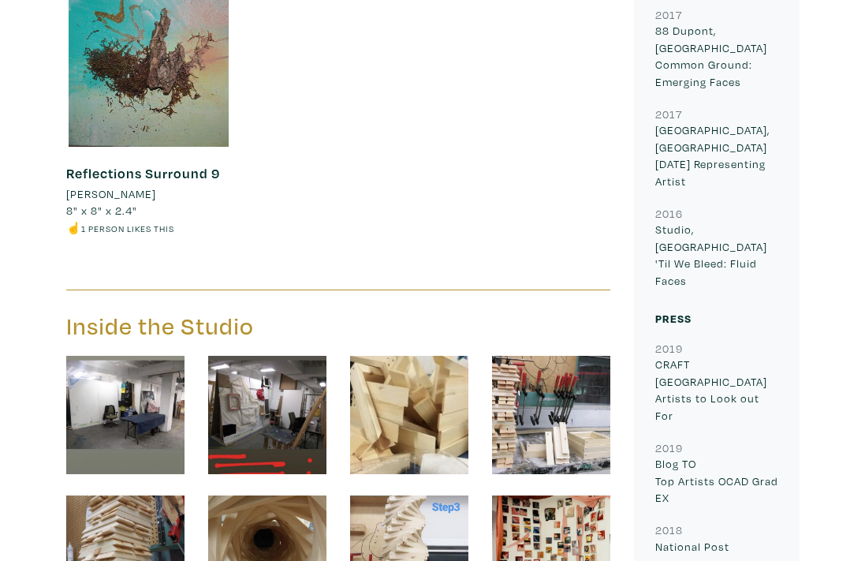
click at [132, 391] on img at bounding box center [125, 415] width 118 height 118
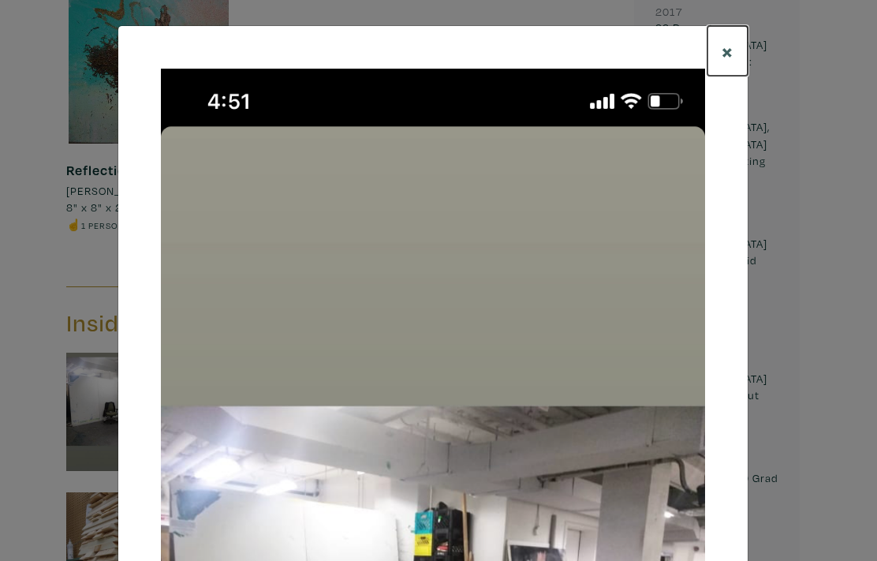
click at [722, 47] on span "×" at bounding box center [728, 51] width 12 height 28
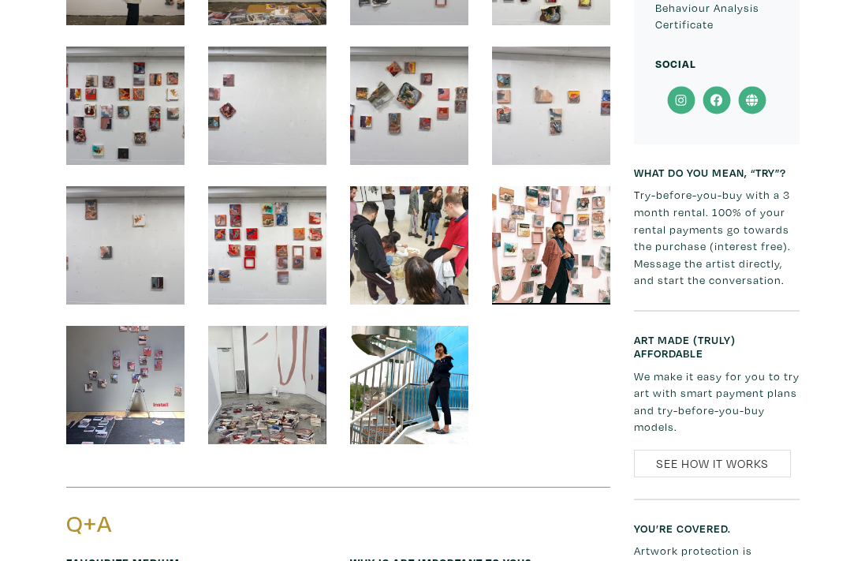
scroll to position [3030, 0]
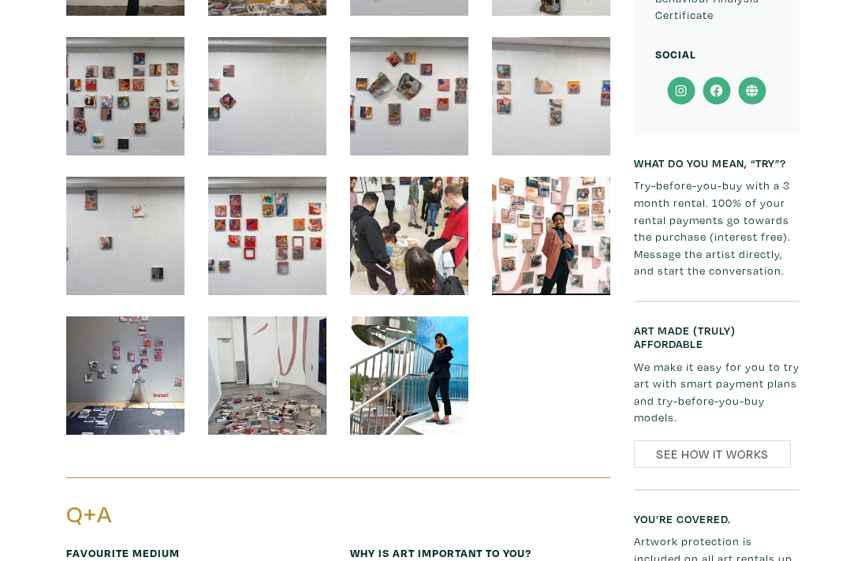
click at [429, 347] on img at bounding box center [409, 375] width 118 height 118
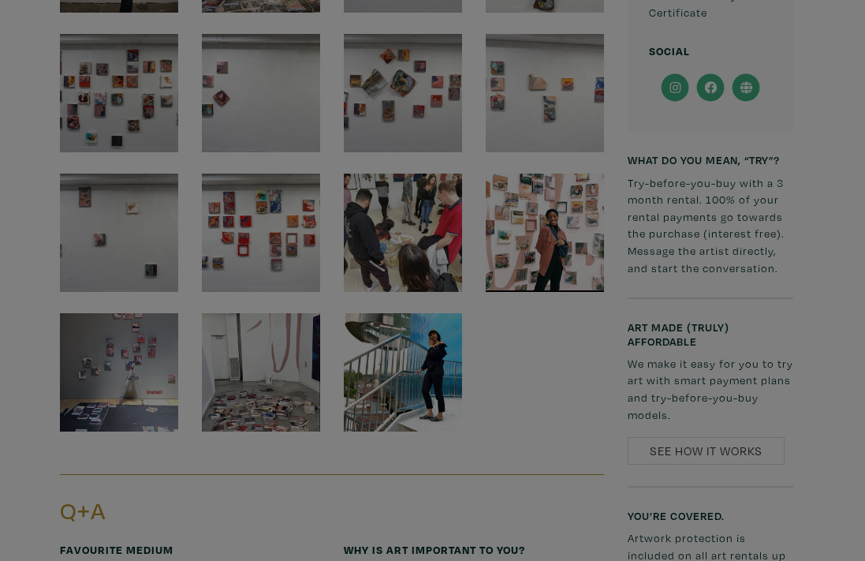
scroll to position [3033, 0]
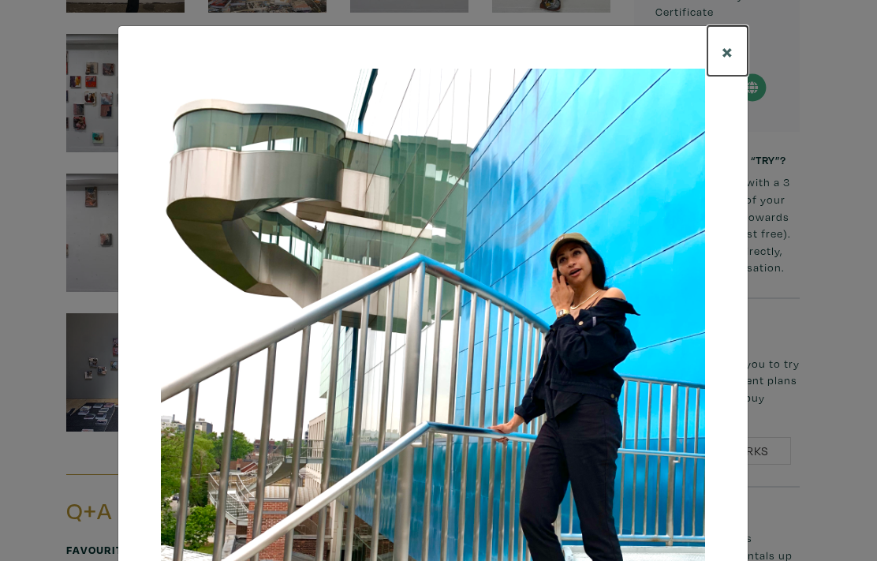
click at [715, 50] on button "×" at bounding box center [727, 51] width 40 height 50
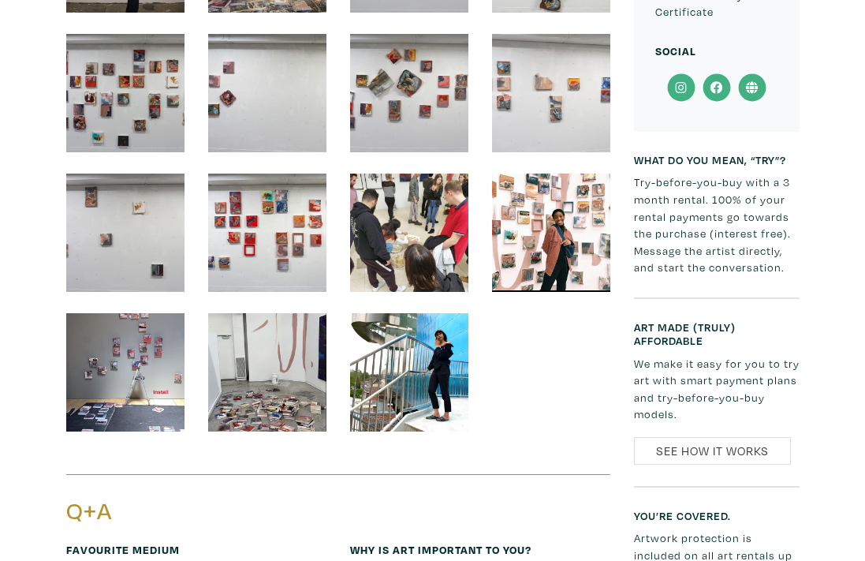
click at [281, 349] on img at bounding box center [267, 372] width 118 height 118
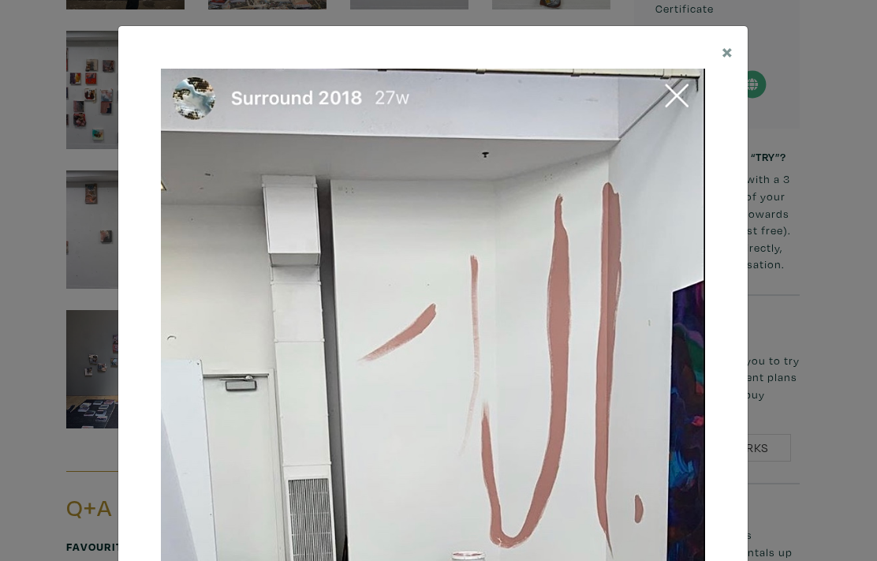
click at [672, 88] on img at bounding box center [433, 546] width 544 height 954
click at [670, 98] on img at bounding box center [433, 546] width 544 height 954
click at [724, 51] on span "×" at bounding box center [728, 51] width 12 height 28
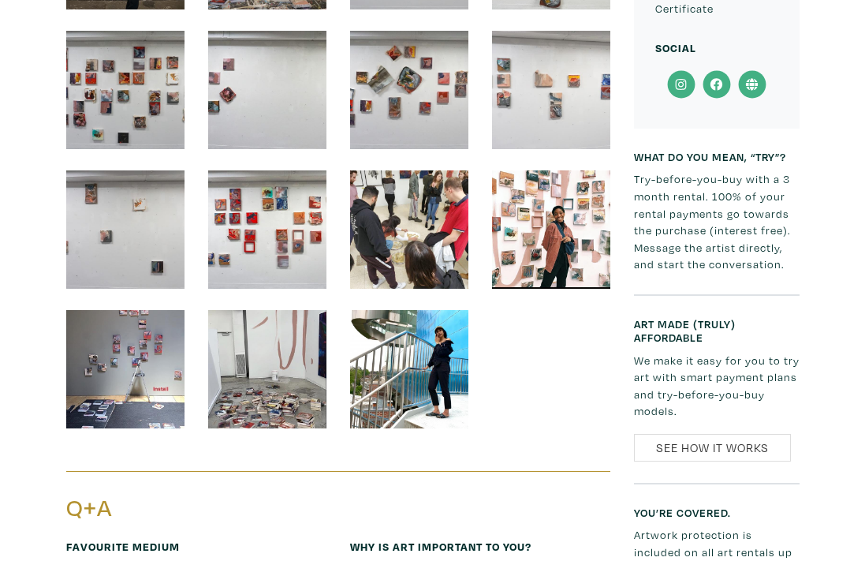
click at [123, 335] on img at bounding box center [125, 369] width 118 height 118
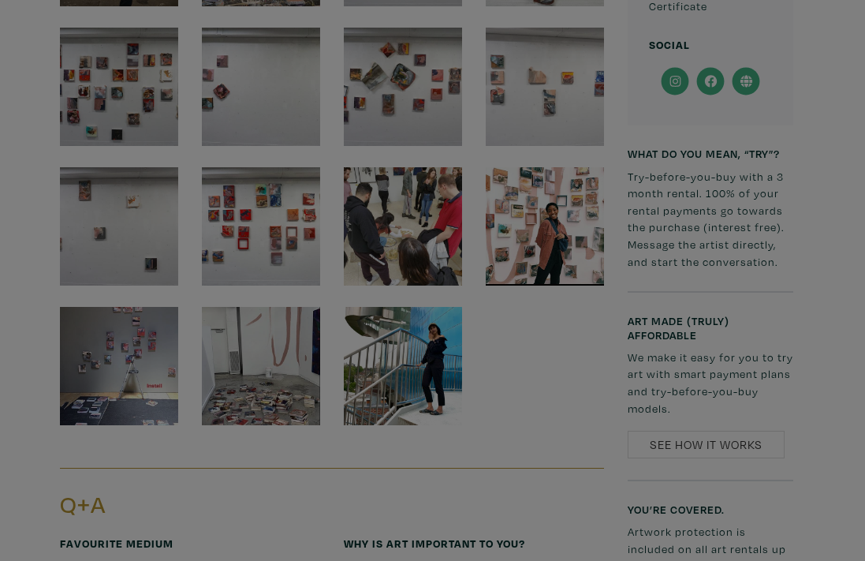
scroll to position [3039, 0]
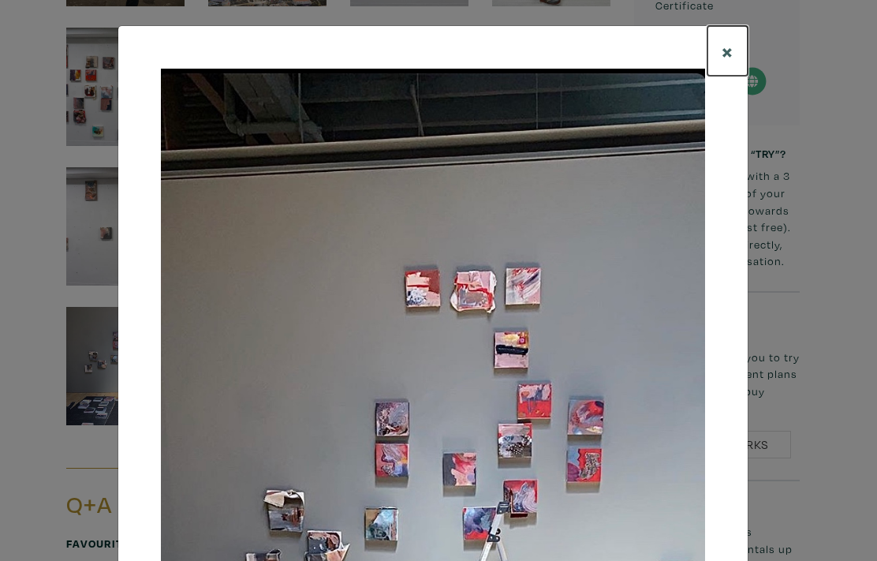
click at [722, 49] on span "×" at bounding box center [728, 51] width 12 height 28
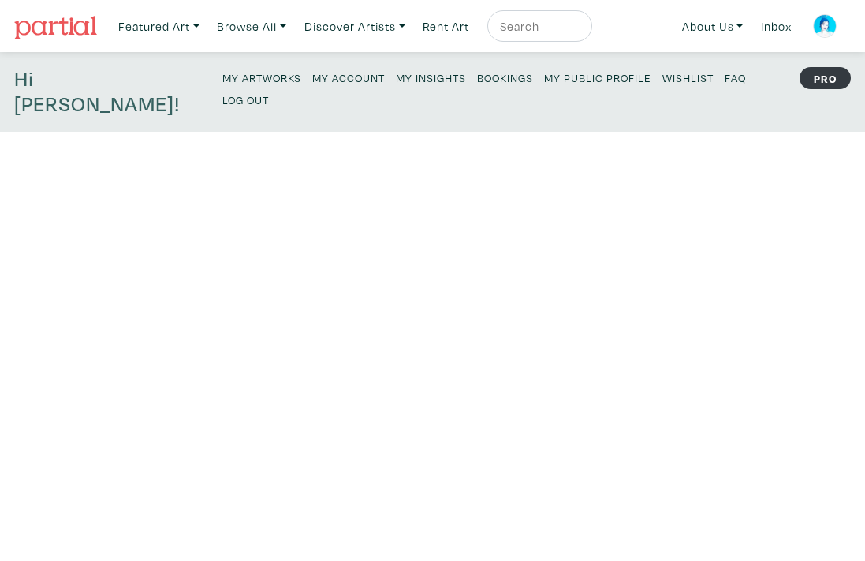
click at [222, 76] on small "My Artworks" at bounding box center [261, 77] width 79 height 15
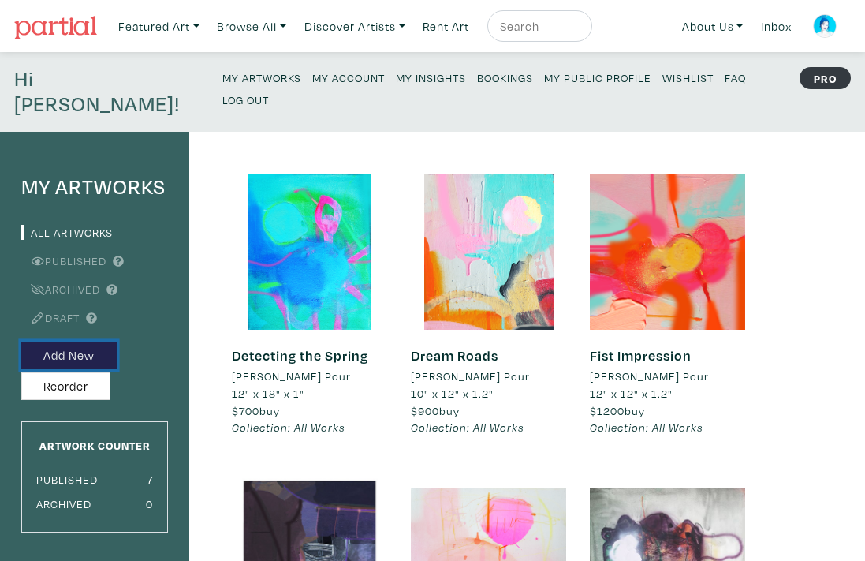
click at [73, 341] on button "Add New" at bounding box center [68, 355] width 95 height 28
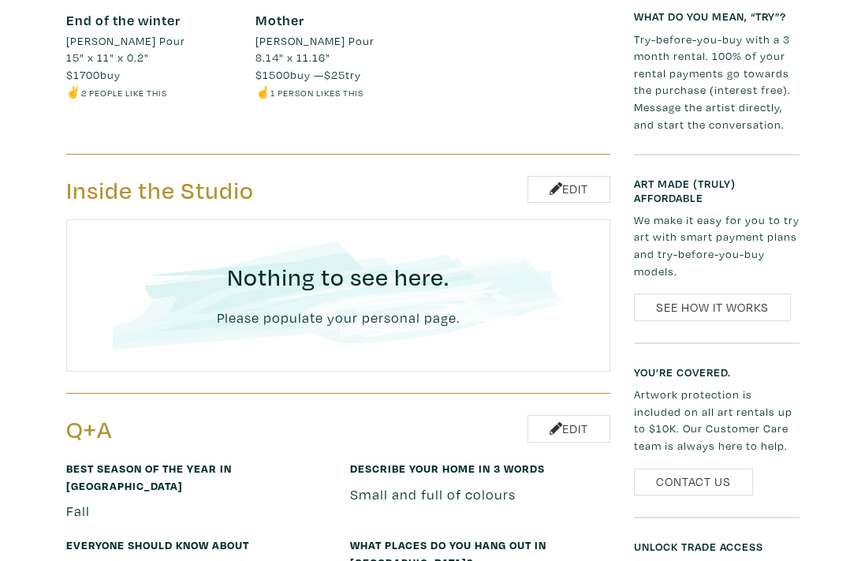
scroll to position [1481, 0]
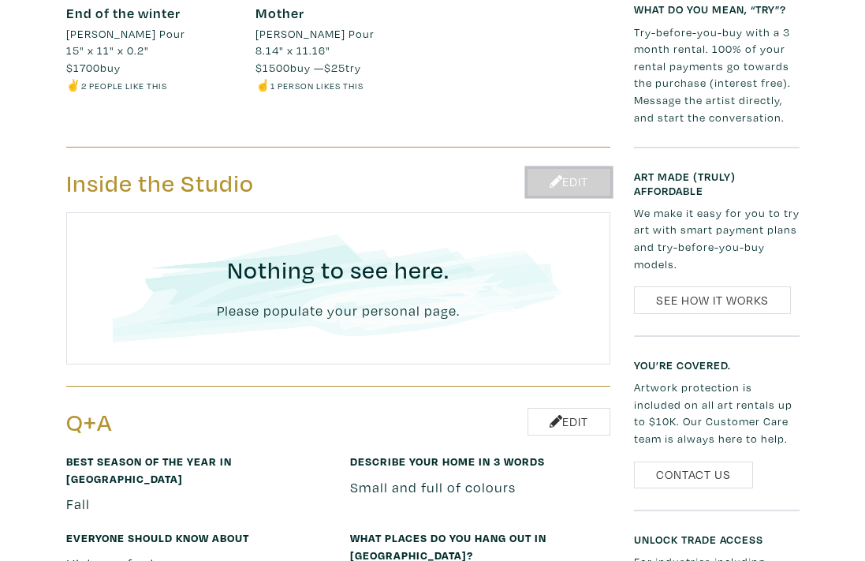
click at [550, 175] on icon at bounding box center [556, 181] width 13 height 13
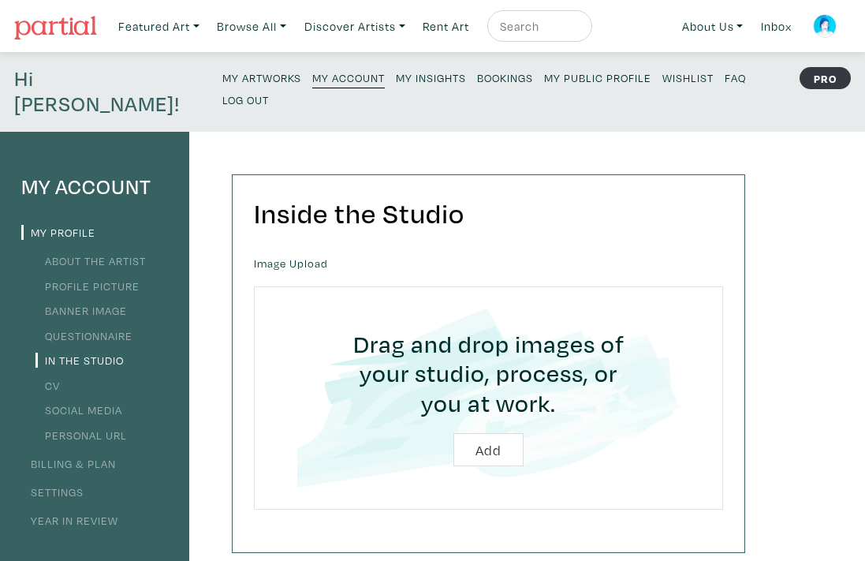
click at [489, 424] on input "file" at bounding box center [488, 398] width 425 height 180
click at [486, 423] on input "file" at bounding box center [488, 398] width 425 height 180
type input "C:\fakepath\inside studio-3.jpg"
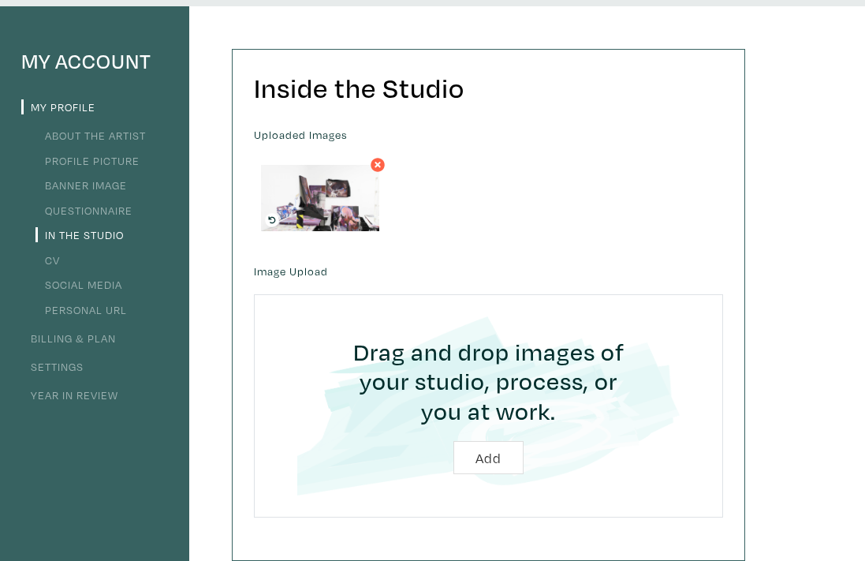
scroll to position [109, 0]
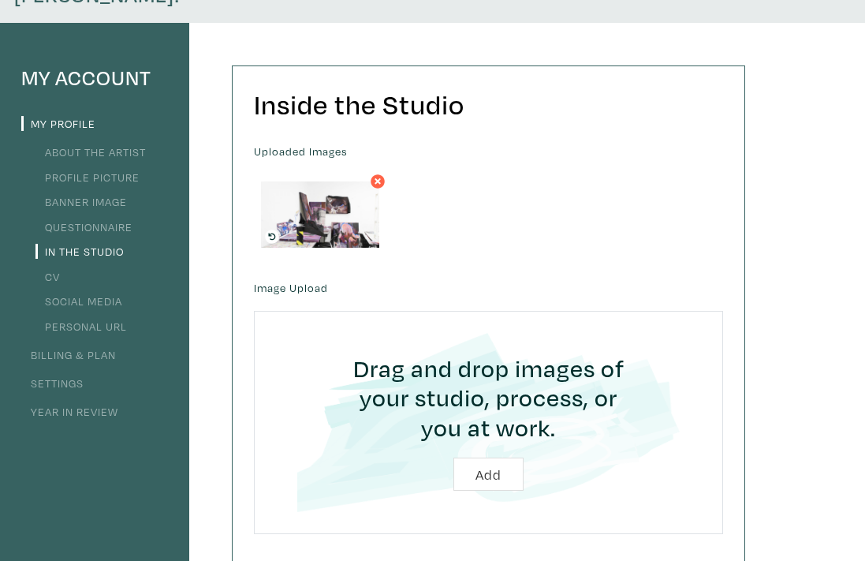
click at [489, 446] on input "file" at bounding box center [488, 423] width 425 height 180
type input "C:\fakepath\Insidestudio-2024-ocadu.jpg"
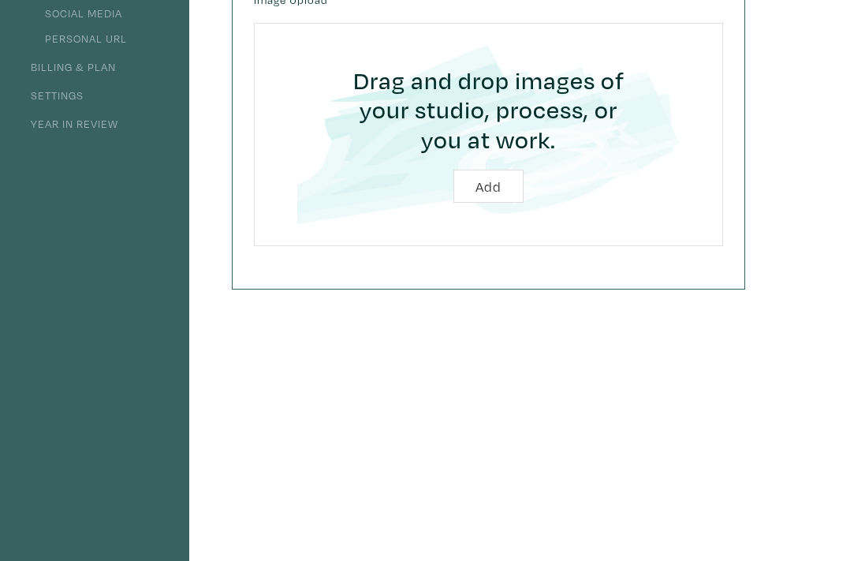
scroll to position [388, 0]
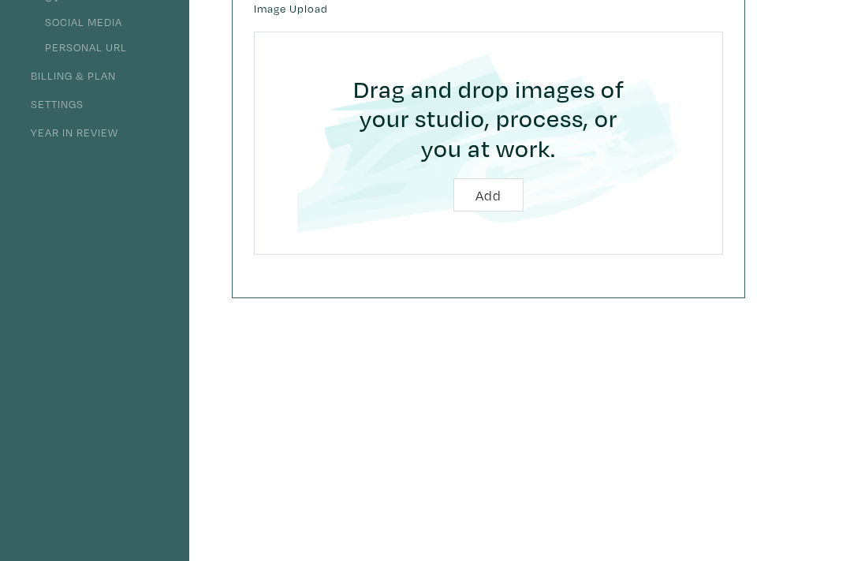
click at [492, 164] on input "file" at bounding box center [488, 144] width 425 height 180
type input "C:\fakepath\insidestudio-ocadu-2024.png"
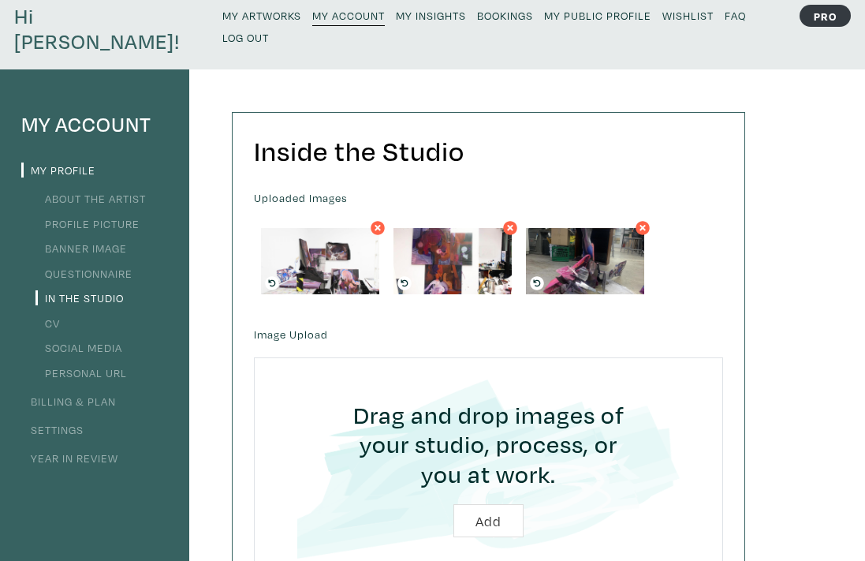
scroll to position [62, 0]
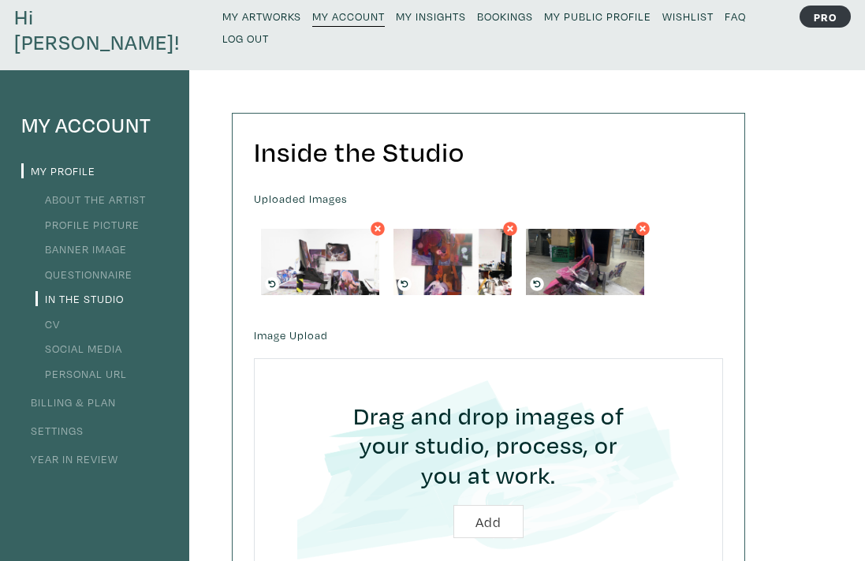
click at [73, 163] on link "My Profile" at bounding box center [58, 170] width 74 height 15
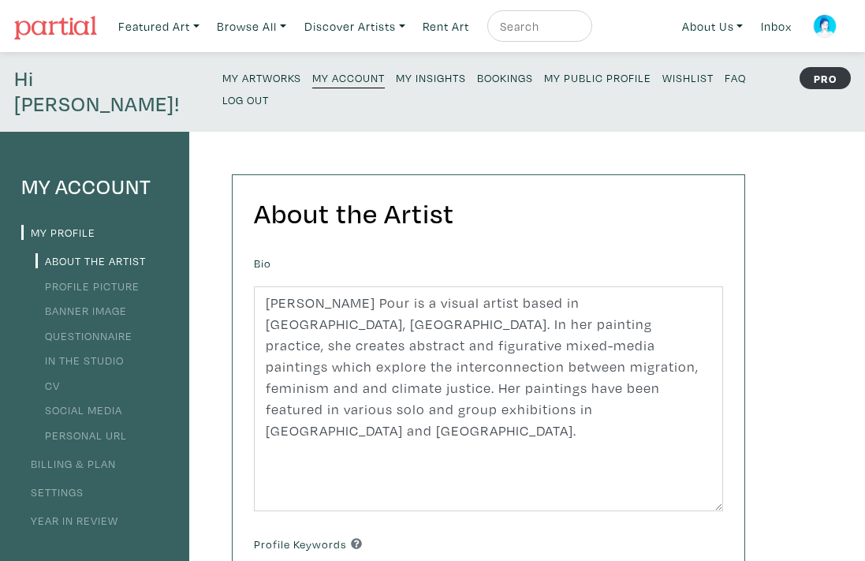
click at [117, 353] on link "In the Studio" at bounding box center [79, 360] width 88 height 15
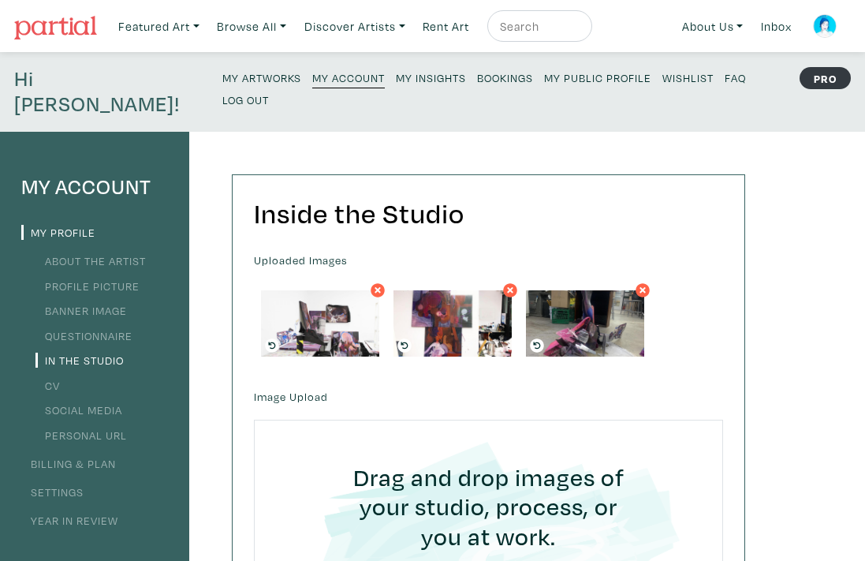
click at [109, 253] on link "About the Artist" at bounding box center [90, 260] width 110 height 15
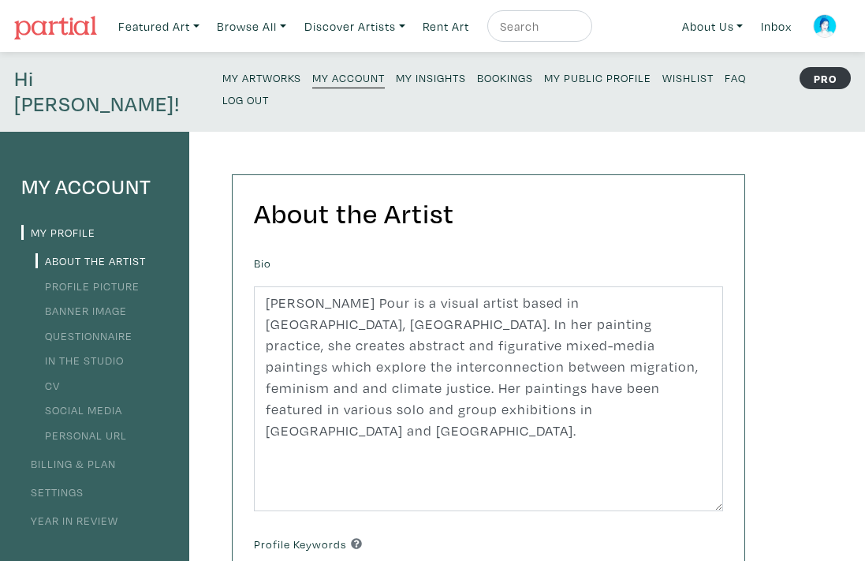
click at [87, 303] on link "Banner Image" at bounding box center [80, 310] width 91 height 15
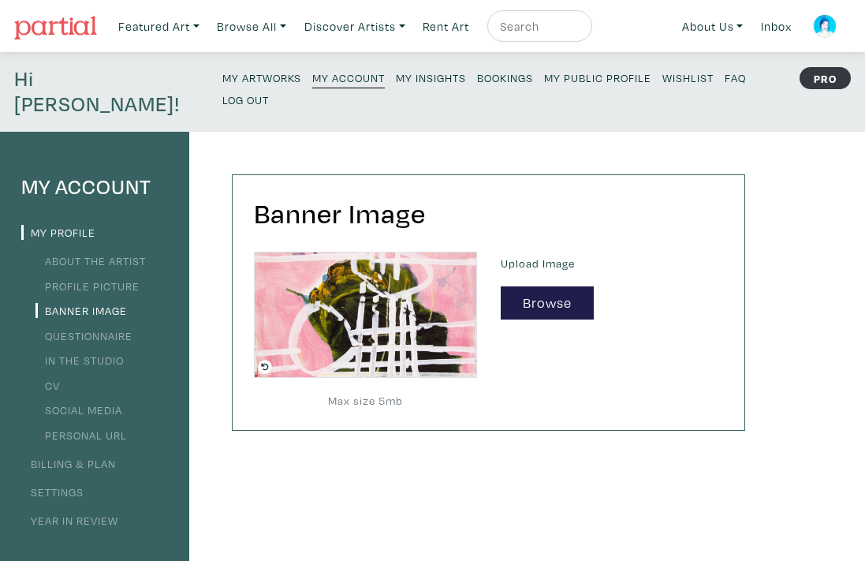
click at [222, 75] on small "My Artworks" at bounding box center [261, 77] width 79 height 15
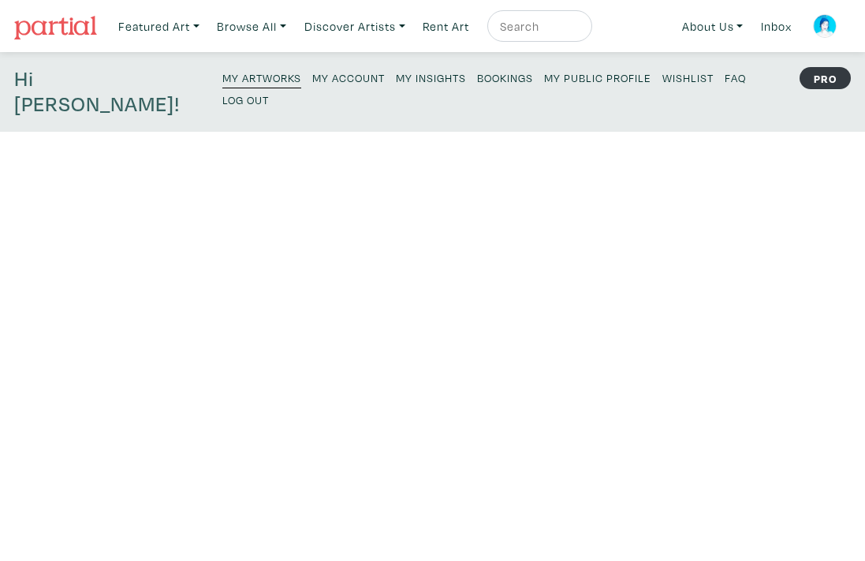
click at [814, 82] on strong "PRO" at bounding box center [825, 78] width 51 height 22
click at [65, 83] on h4 "Hi [PERSON_NAME]!" at bounding box center [107, 91] width 187 height 51
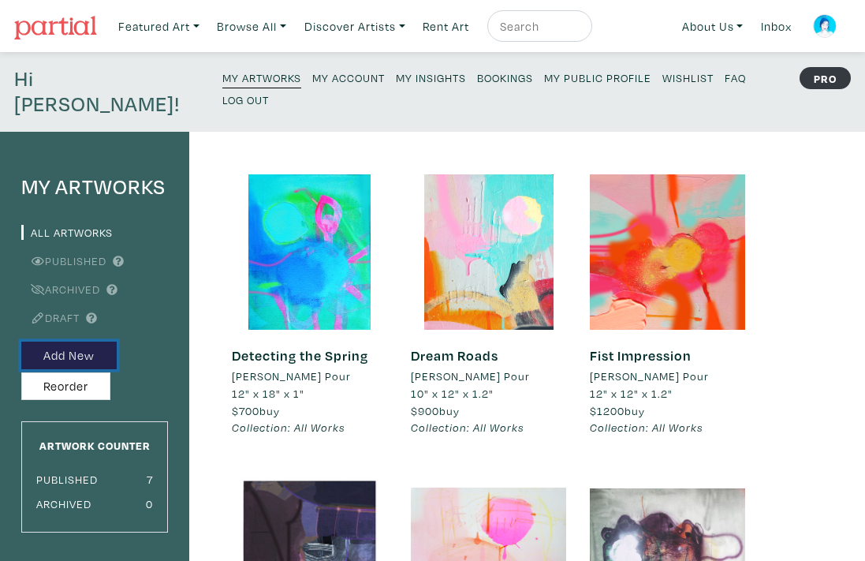
click at [76, 341] on button "Add New" at bounding box center [68, 355] width 95 height 28
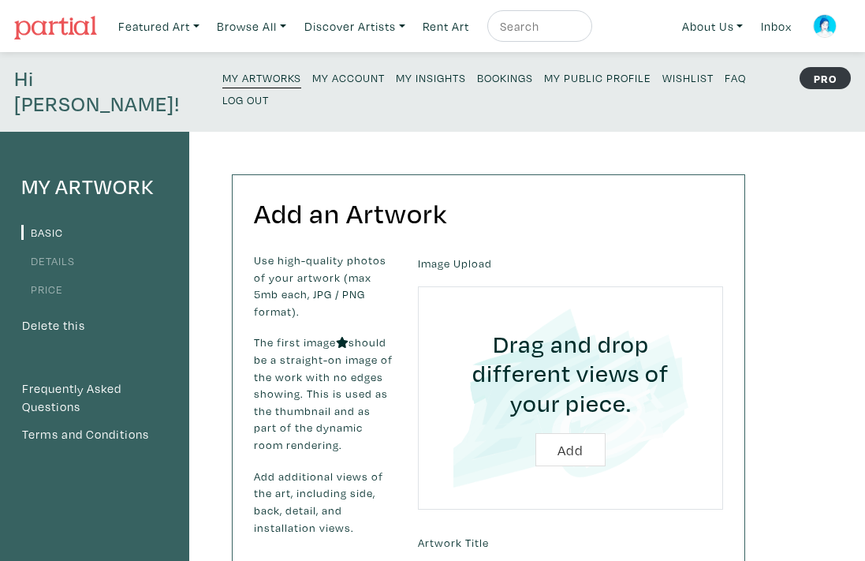
click at [576, 421] on input "file" at bounding box center [570, 398] width 261 height 180
type input "C:\fakepath\Love-1.PNG"
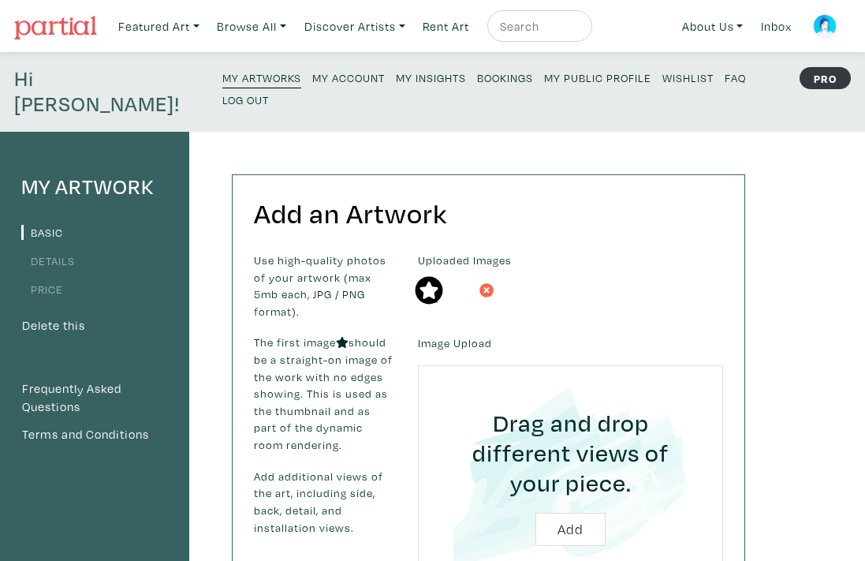
click at [576, 506] on input "file" at bounding box center [570, 477] width 261 height 180
type input "C:\fakepath\Love-1.JPEG"
click at [566, 287] on icon at bounding box center [564, 290] width 6 height 6
click at [487, 283] on icon at bounding box center [486, 290] width 9 height 14
click at [488, 287] on icon at bounding box center [486, 290] width 6 height 6
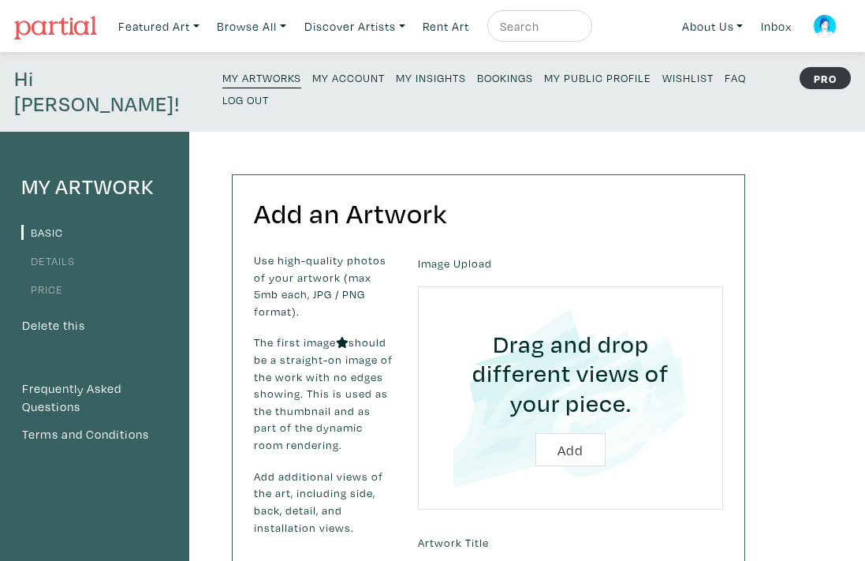
click at [563, 416] on input "file" at bounding box center [570, 398] width 261 height 180
type input "C:\fakepath\Love-1.PNG"
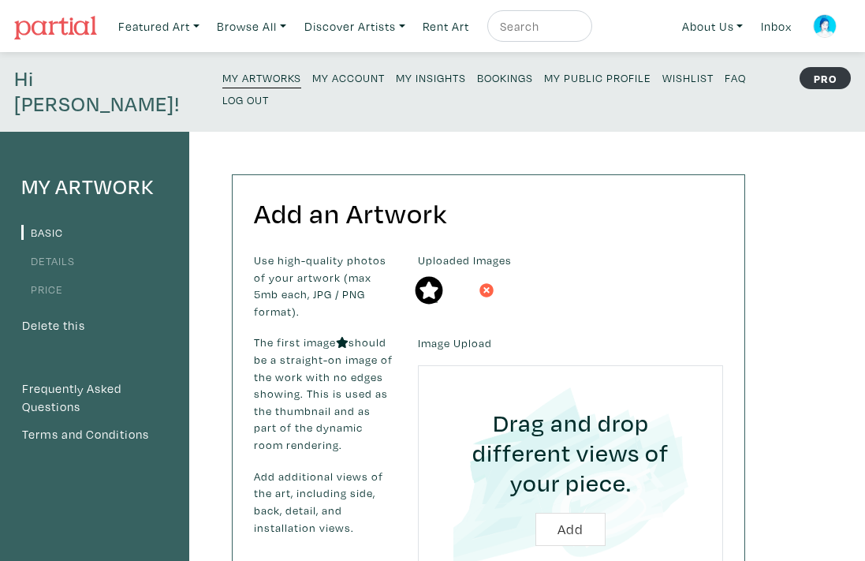
click at [491, 283] on icon at bounding box center [486, 290] width 9 height 14
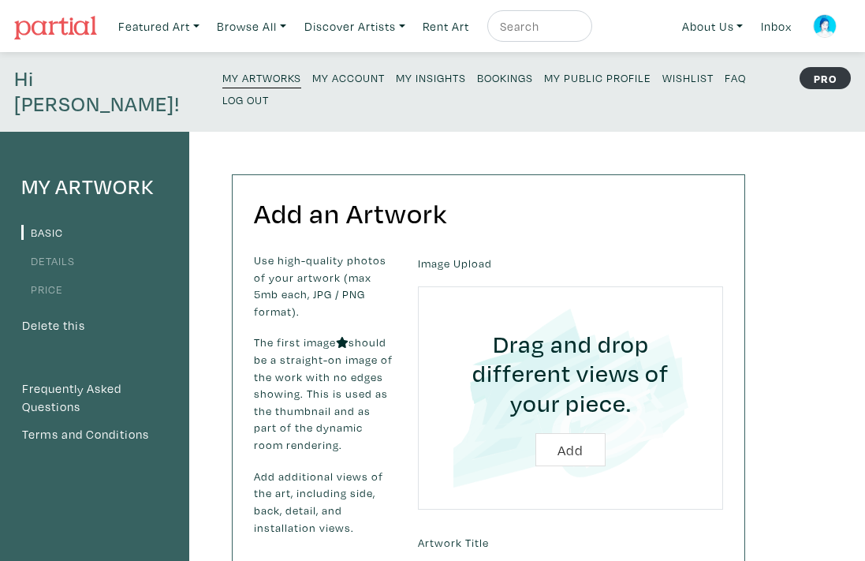
click at [557, 426] on input "file" at bounding box center [570, 398] width 261 height 180
type input "C:\fakepath\Love-1.JPG"
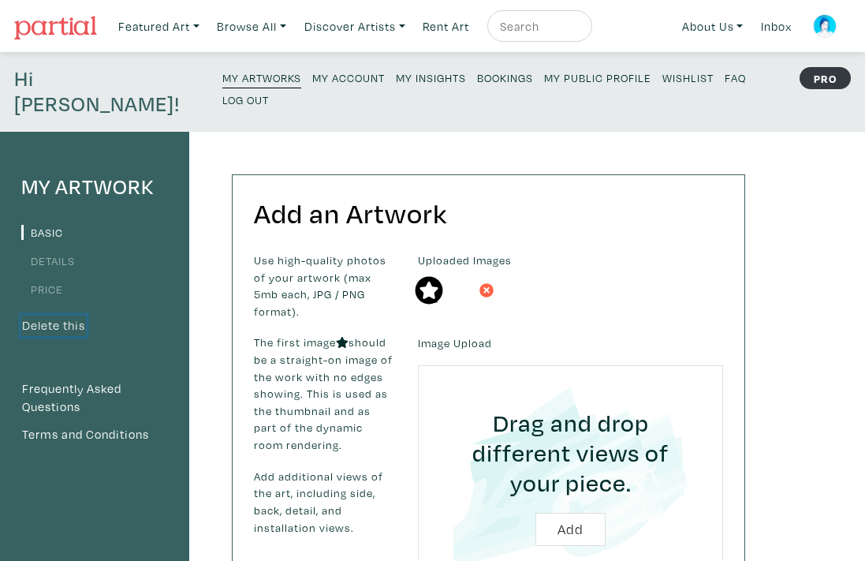
click at [67, 315] on button "Delete this" at bounding box center [53, 325] width 65 height 21
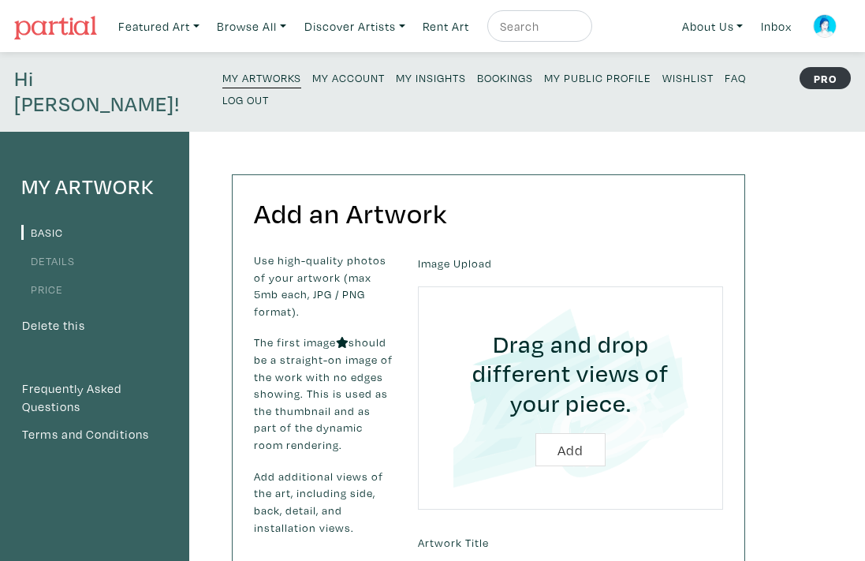
click at [561, 431] on input "file" at bounding box center [570, 398] width 261 height 180
click at [566, 428] on input "file" at bounding box center [570, 398] width 261 height 180
type input "C:\fakepath\Love-1.JPG"
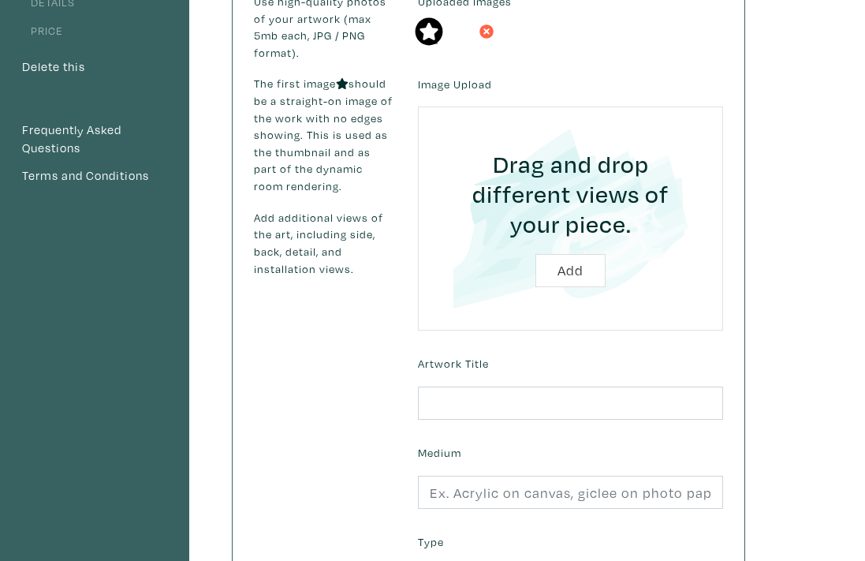
scroll to position [257, 0]
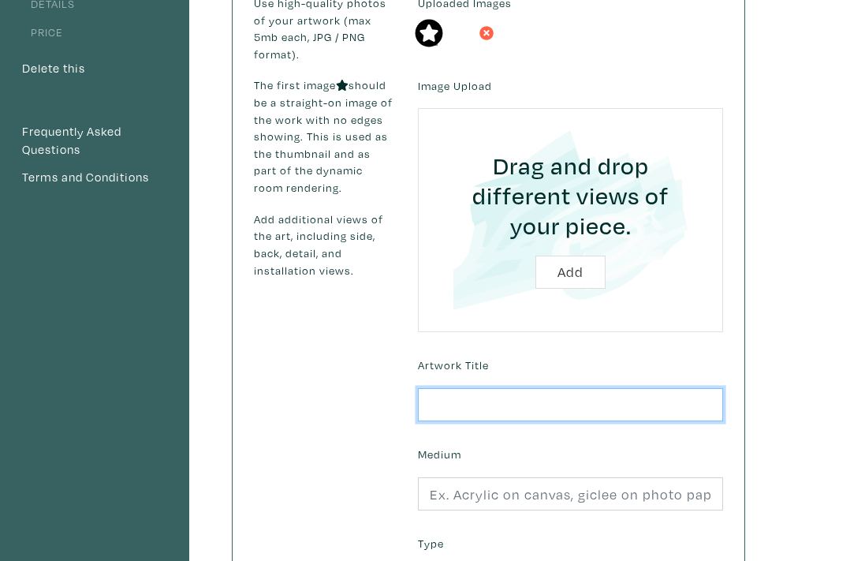
click at [445, 388] on input "text" at bounding box center [570, 405] width 305 height 34
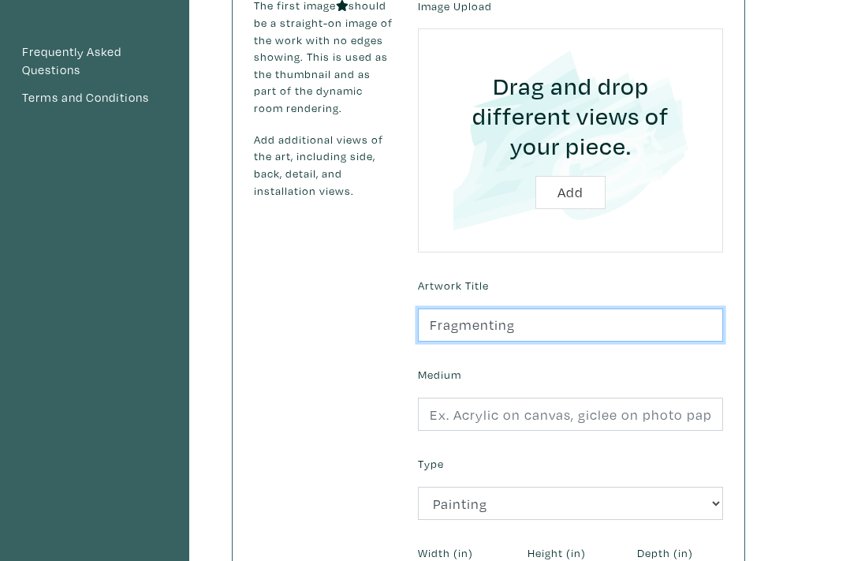
scroll to position [339, 0]
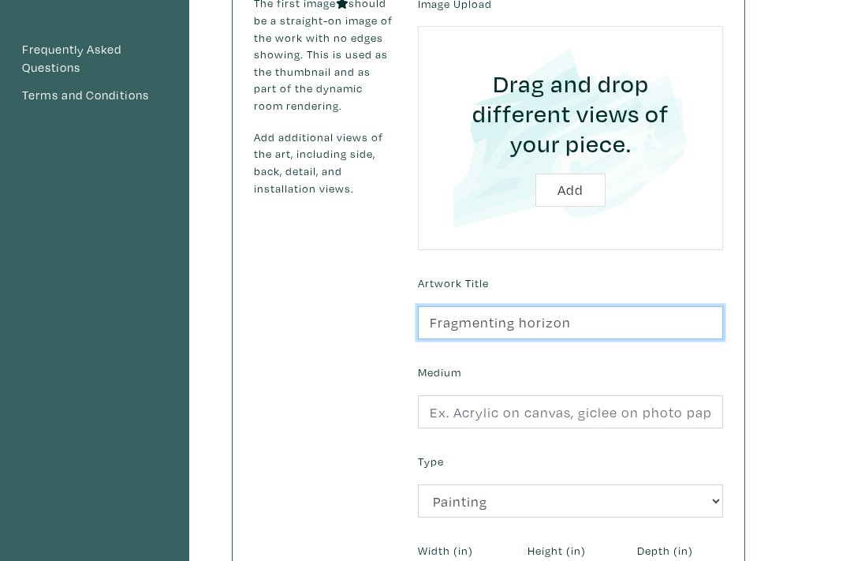
type input "Fragmenting horizon"
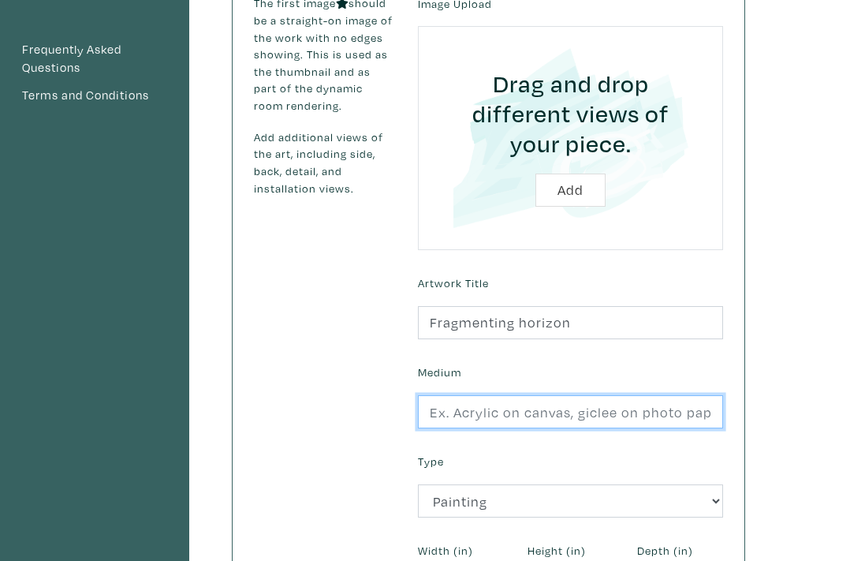
click at [516, 395] on input "text" at bounding box center [570, 412] width 305 height 34
type input "Acrylic and oil on canvas"
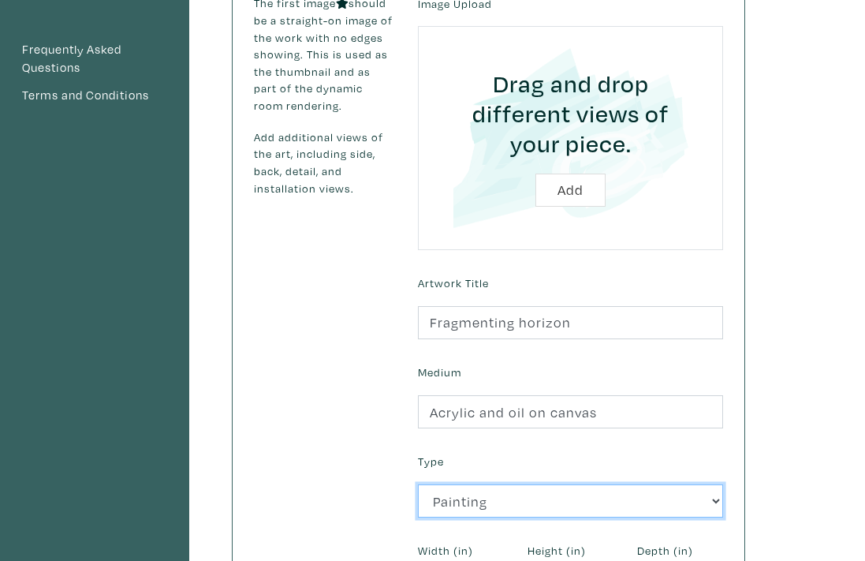
click at [694, 484] on select "2D Works Drawing / Print Painting Photography Sculpture Textile and Fibre Arts" at bounding box center [570, 501] width 305 height 34
click at [418, 484] on select "2D Works Drawing / Print Painting Photography Sculpture Textile and Fibre Arts" at bounding box center [570, 501] width 305 height 34
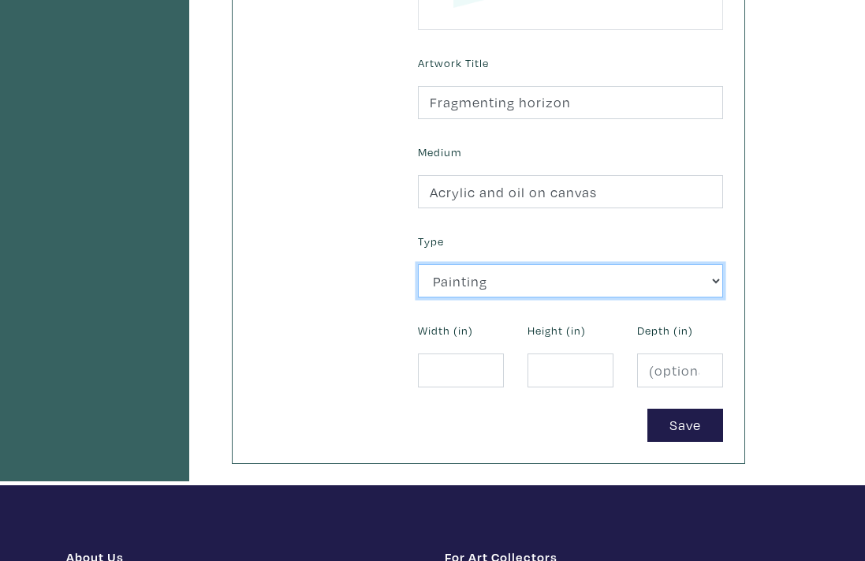
scroll to position [544, 0]
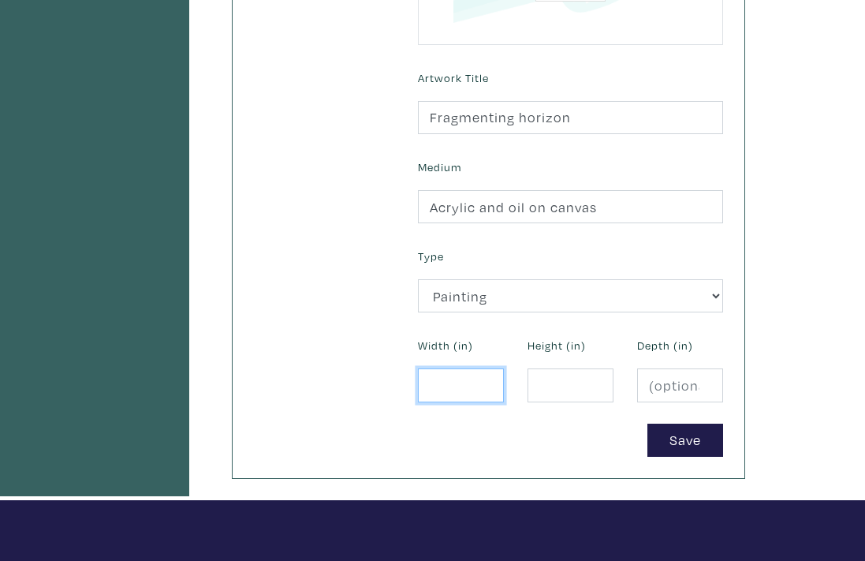
click at [449, 368] on input "number" at bounding box center [461, 385] width 86 height 34
click at [545, 368] on input "number" at bounding box center [571, 385] width 86 height 34
click at [466, 368] on input "40" at bounding box center [461, 385] width 86 height 34
type input "4"
type input "20"
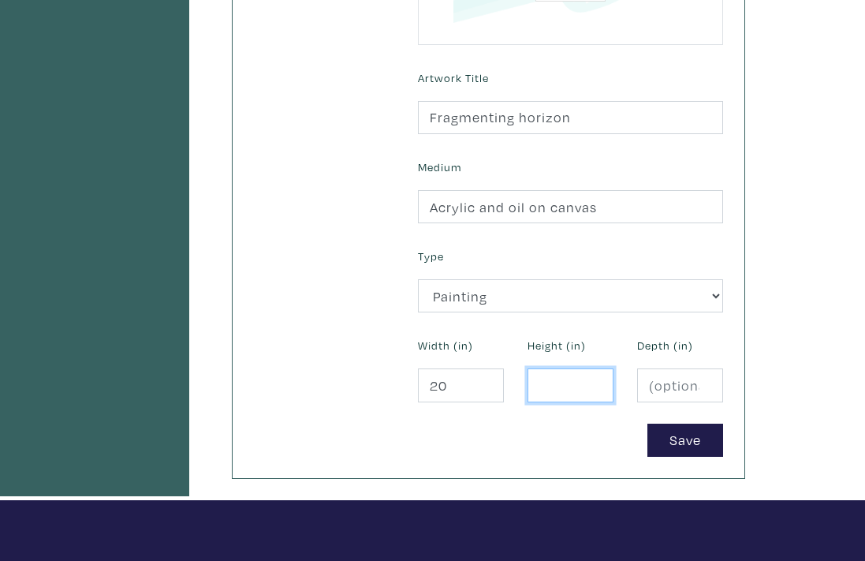
click at [559, 368] on input "number" at bounding box center [571, 385] width 86 height 34
type input "50"
click at [661, 368] on input "number" at bounding box center [680, 385] width 86 height 34
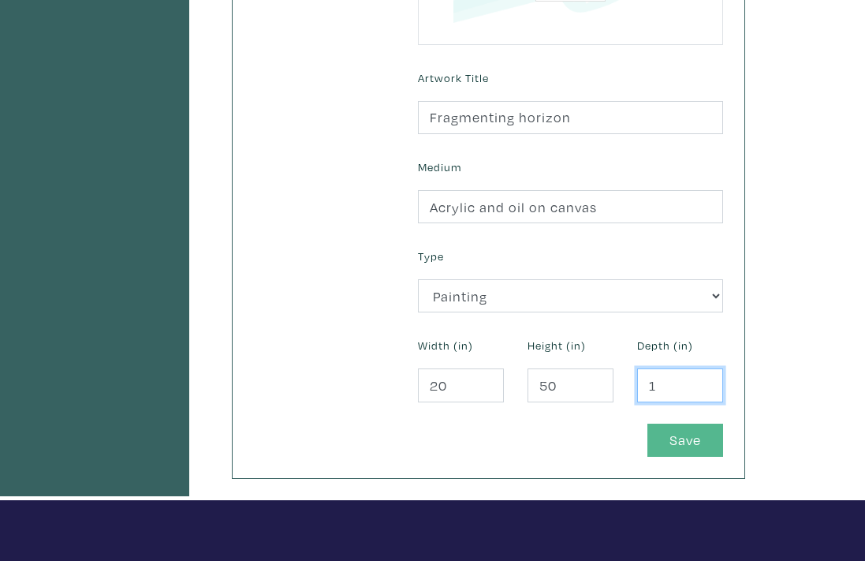
type input "1"
click at [712, 424] on button "Save" at bounding box center [685, 441] width 76 height 34
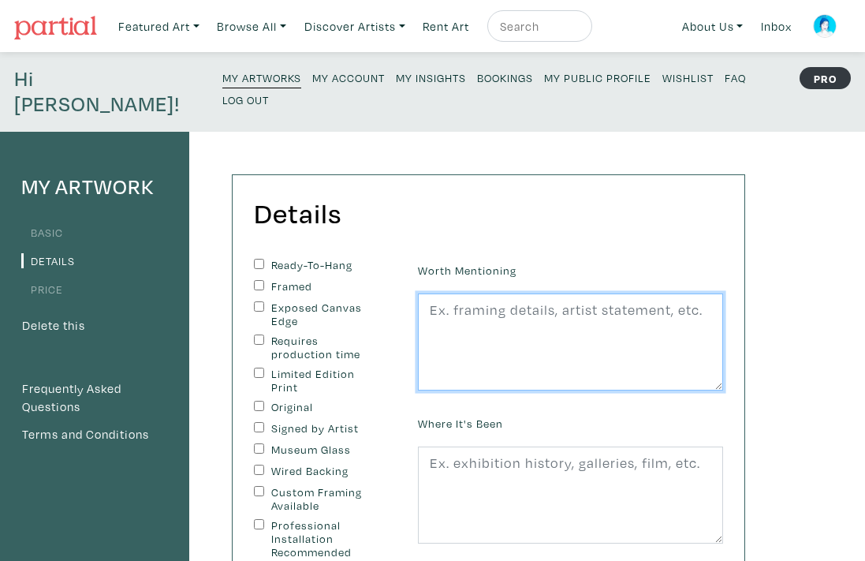
click at [502, 308] on textarea at bounding box center [570, 342] width 305 height 98
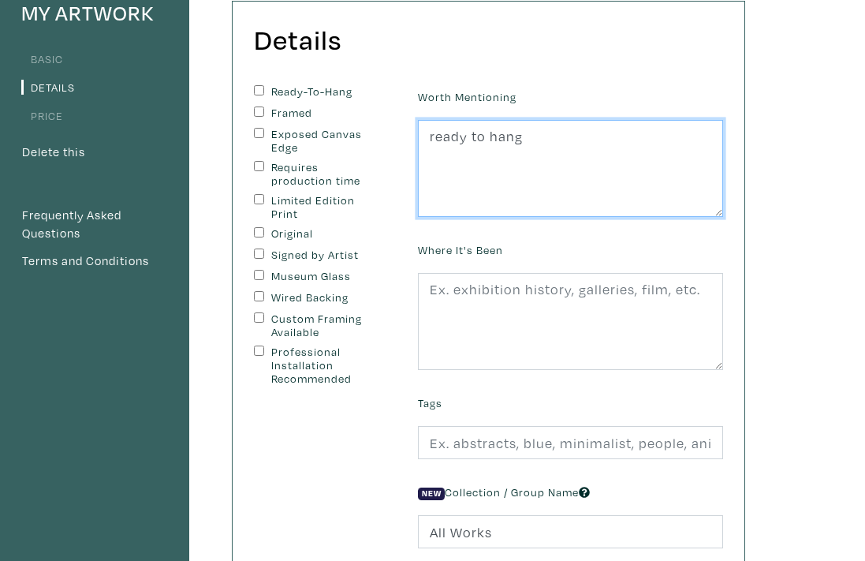
scroll to position [167, 0]
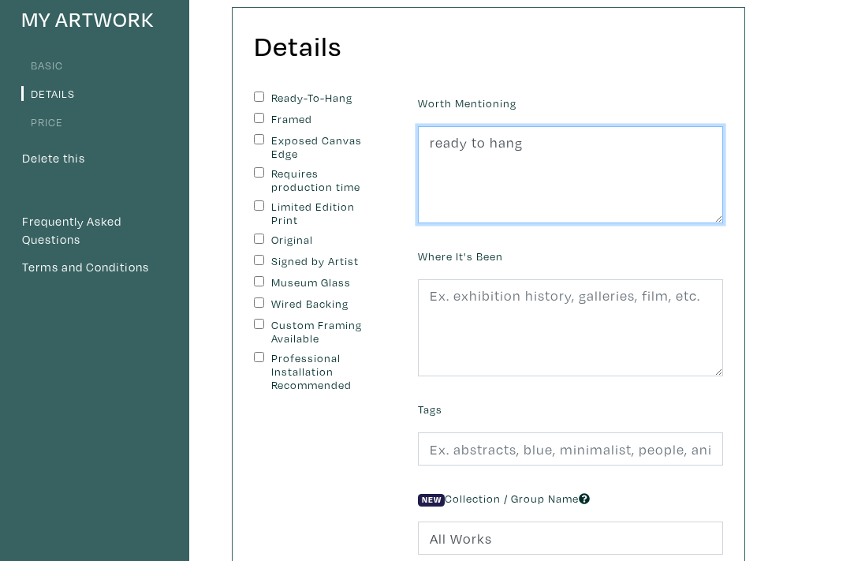
type textarea "ready to hang"
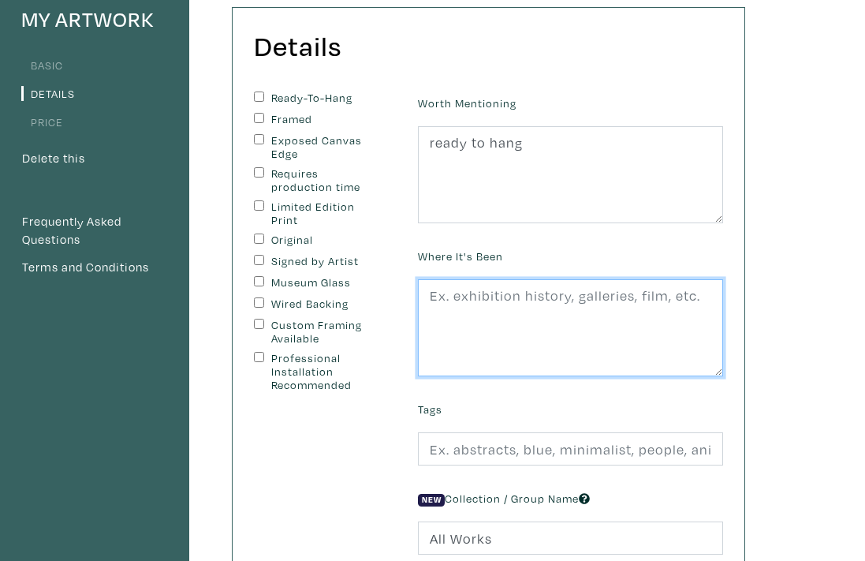
click at [459, 291] on textarea at bounding box center [570, 328] width 305 height 98
type textarea "nowhere"
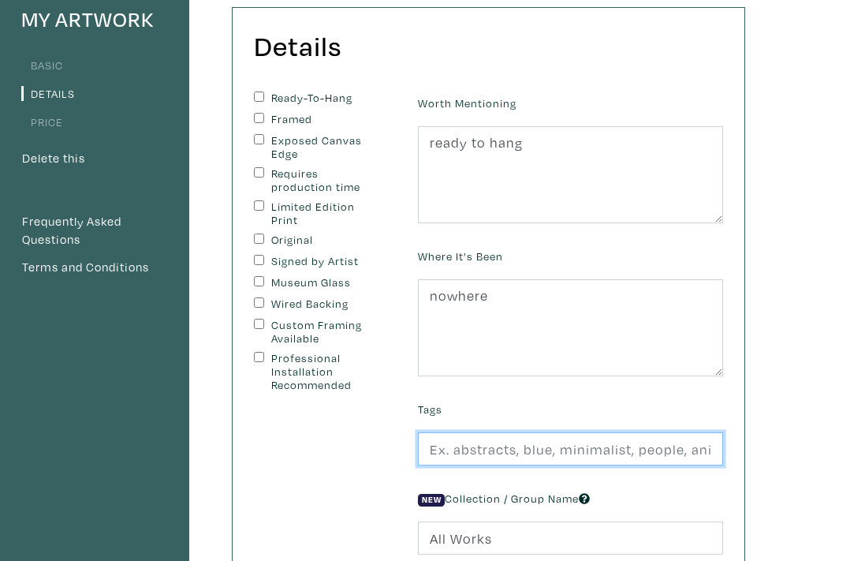
click at [556, 432] on input "text" at bounding box center [570, 449] width 305 height 34
click at [438, 432] on input "abstract" at bounding box center [570, 449] width 305 height 34
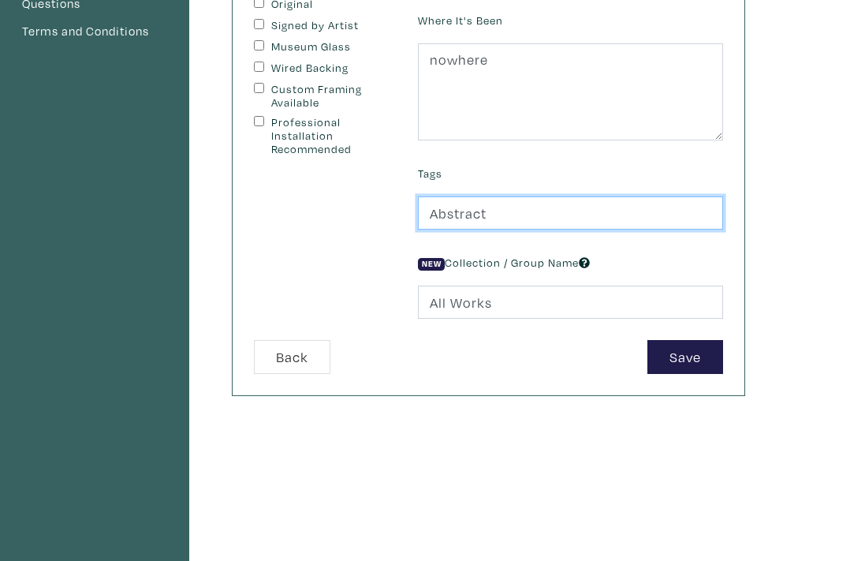
scroll to position [401, 0]
type input "Abstract"
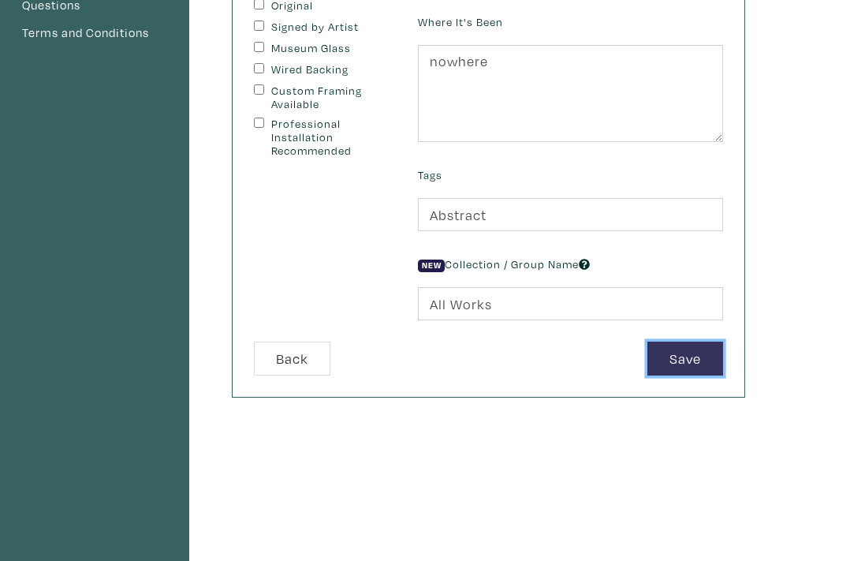
click at [661, 341] on button "Save" at bounding box center [685, 358] width 76 height 34
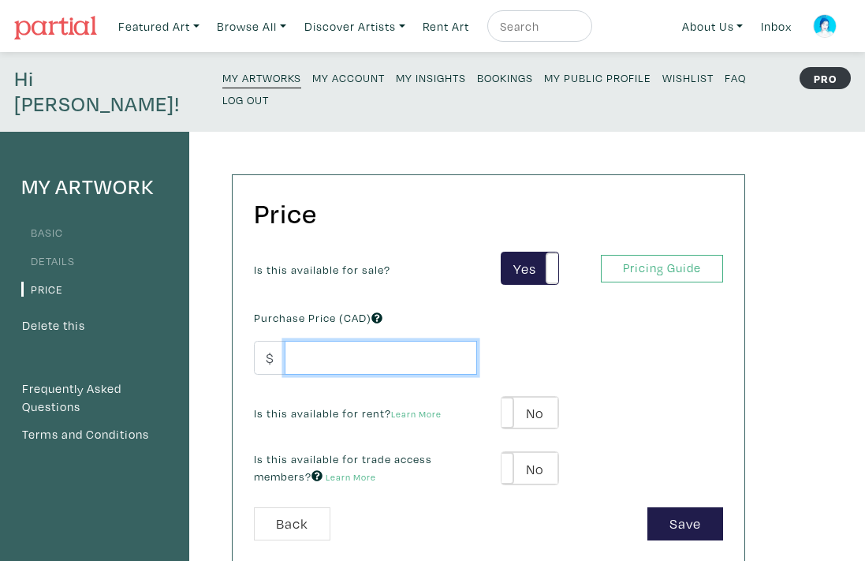
click at [310, 341] on input "number" at bounding box center [381, 358] width 192 height 34
type input "2"
click at [311, 341] on input "10.000" at bounding box center [381, 358] width 192 height 34
type input "15.000"
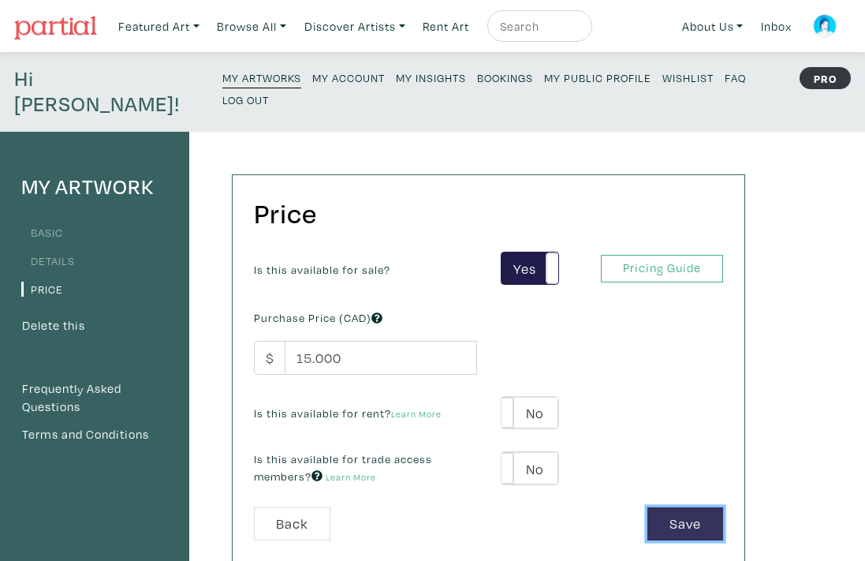
click at [685, 507] on button "Save" at bounding box center [685, 524] width 76 height 34
